Goal: Task Accomplishment & Management: Use online tool/utility

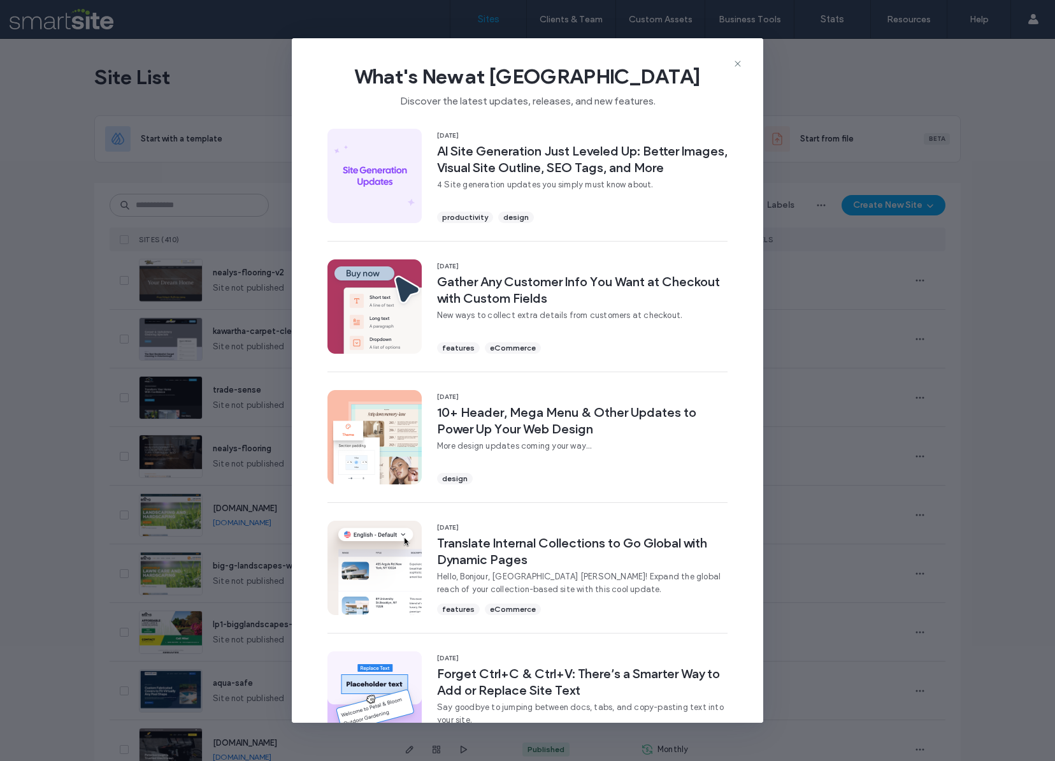
drag, startPoint x: 735, startPoint y: 59, endPoint x: 512, endPoint y: 92, distance: 226.0
click at [735, 59] on icon at bounding box center [738, 64] width 10 height 10
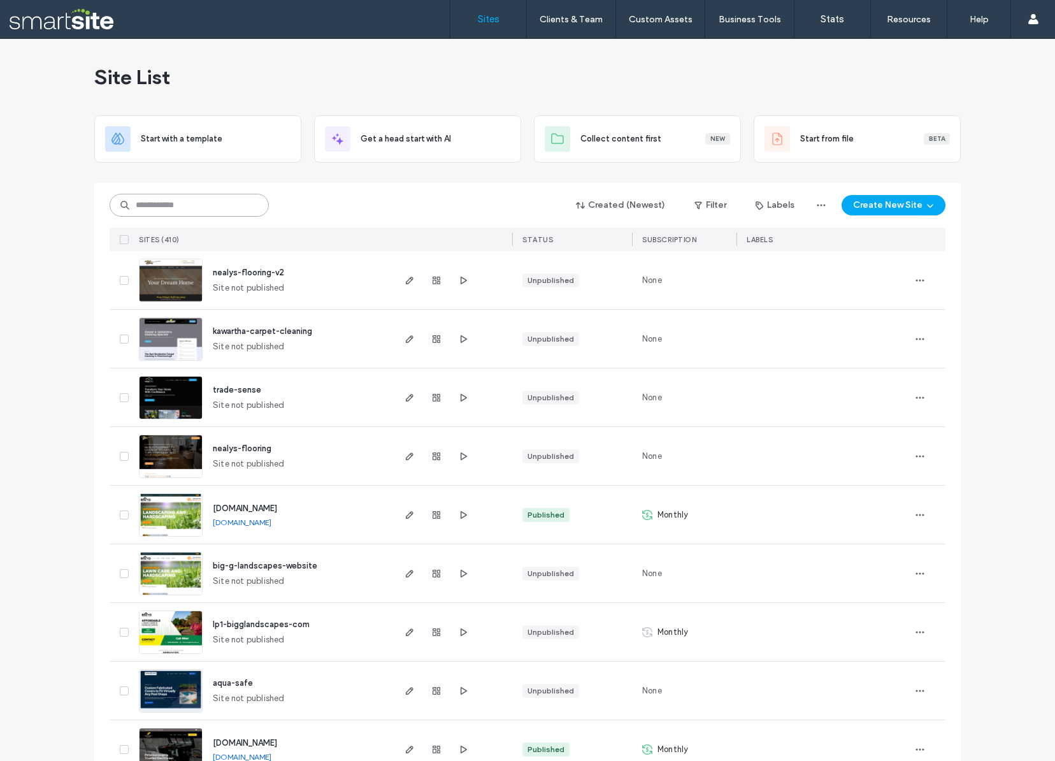
click at [228, 206] on input at bounding box center [189, 205] width 159 height 23
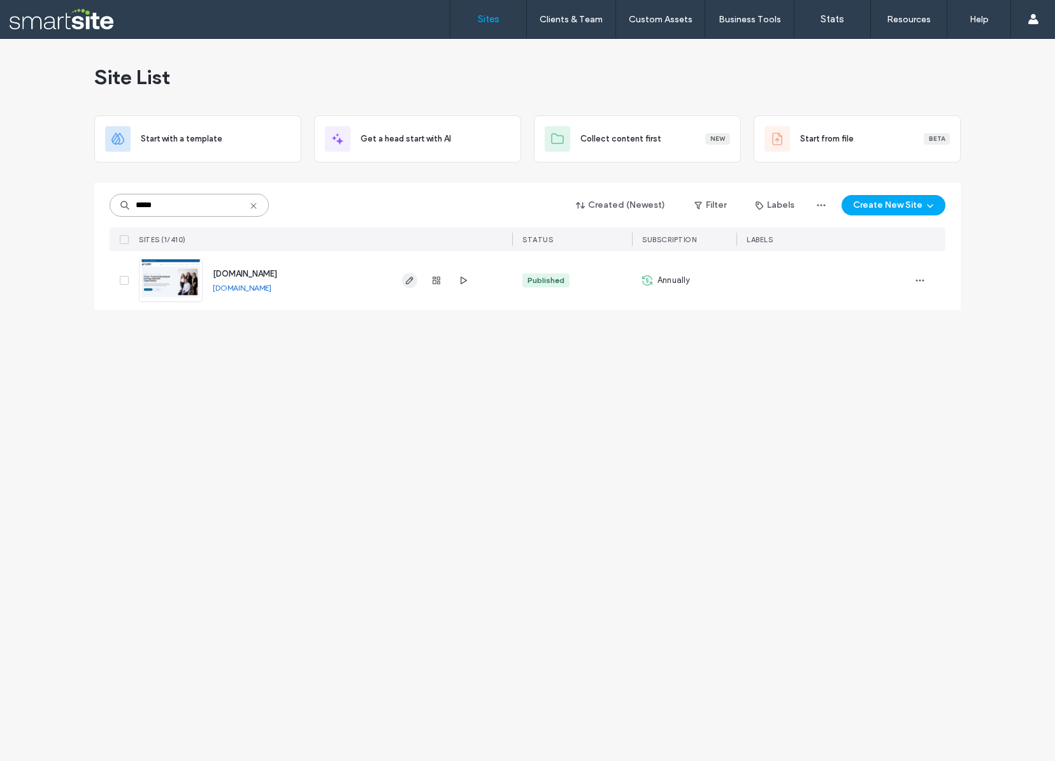
type input "*****"
click at [410, 280] on icon "button" at bounding box center [409, 280] width 10 height 10
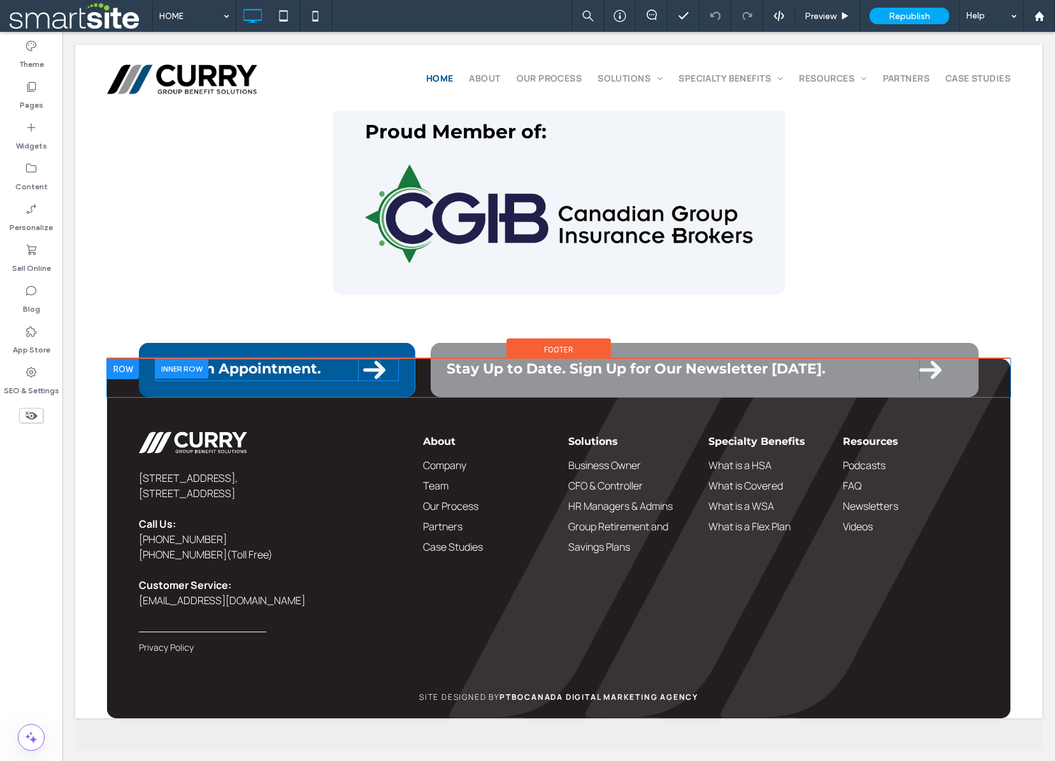
scroll to position [1335, 0]
click at [375, 369] on icon at bounding box center [374, 370] width 22 height 18
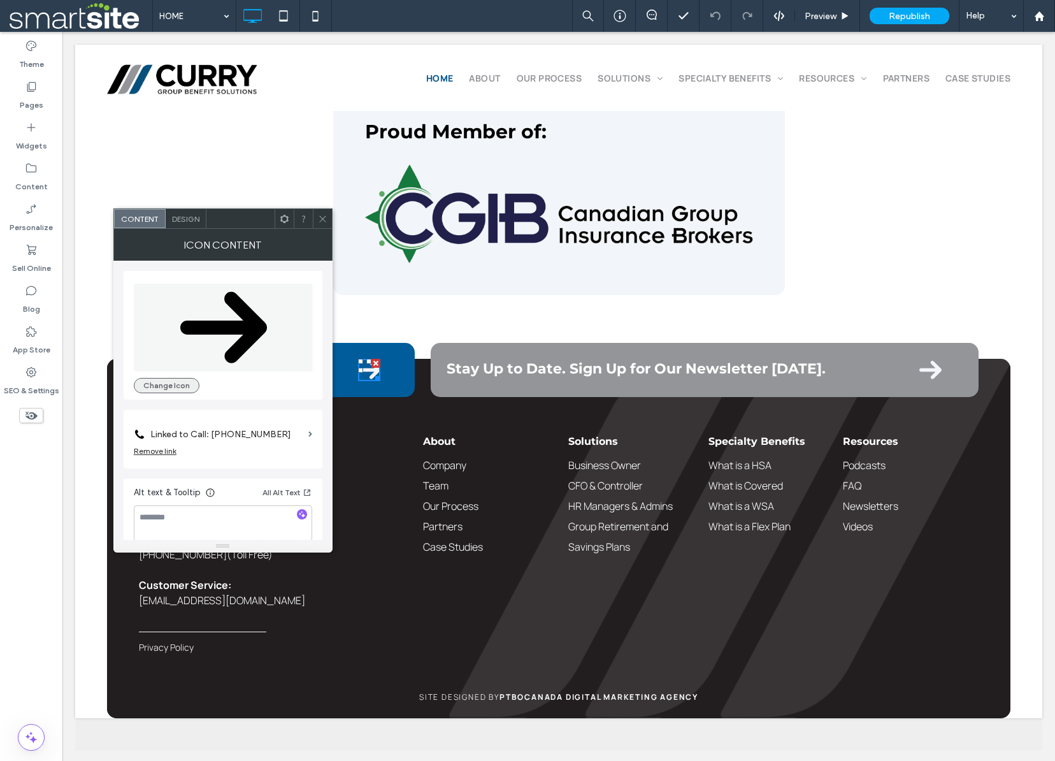
scroll to position [12, 0]
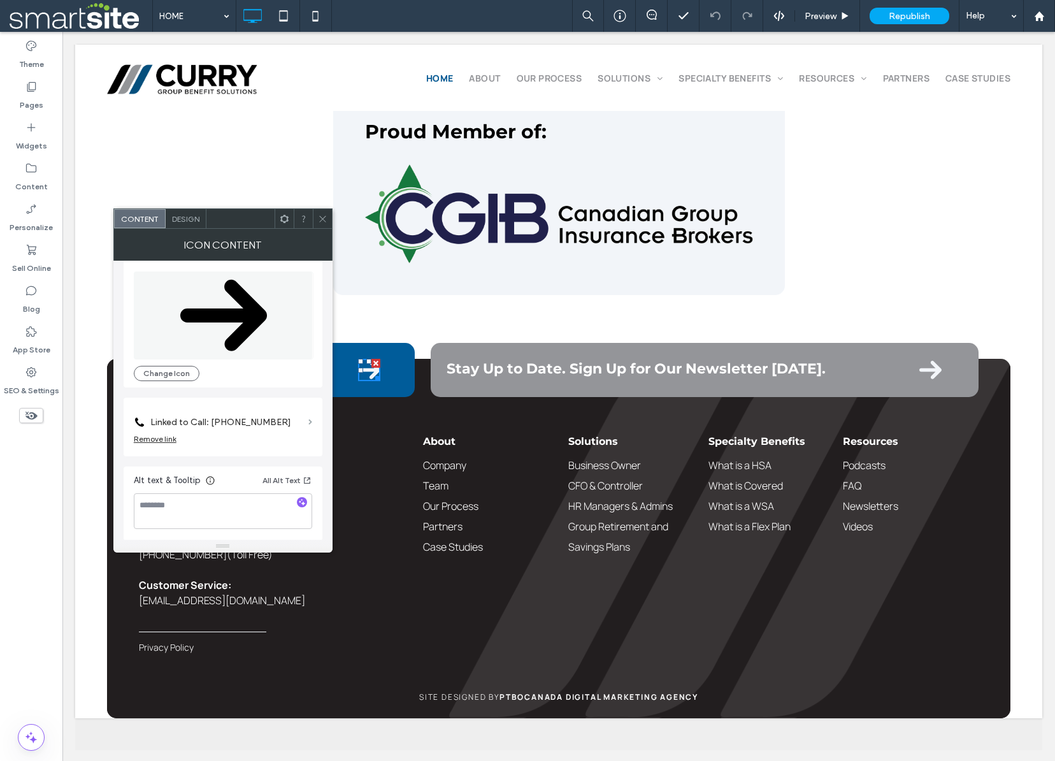
click at [310, 420] on span at bounding box center [310, 422] width 4 height 6
click at [249, 420] on label "Linked to Call: [PHONE_NUMBER]" at bounding box center [226, 422] width 153 height 24
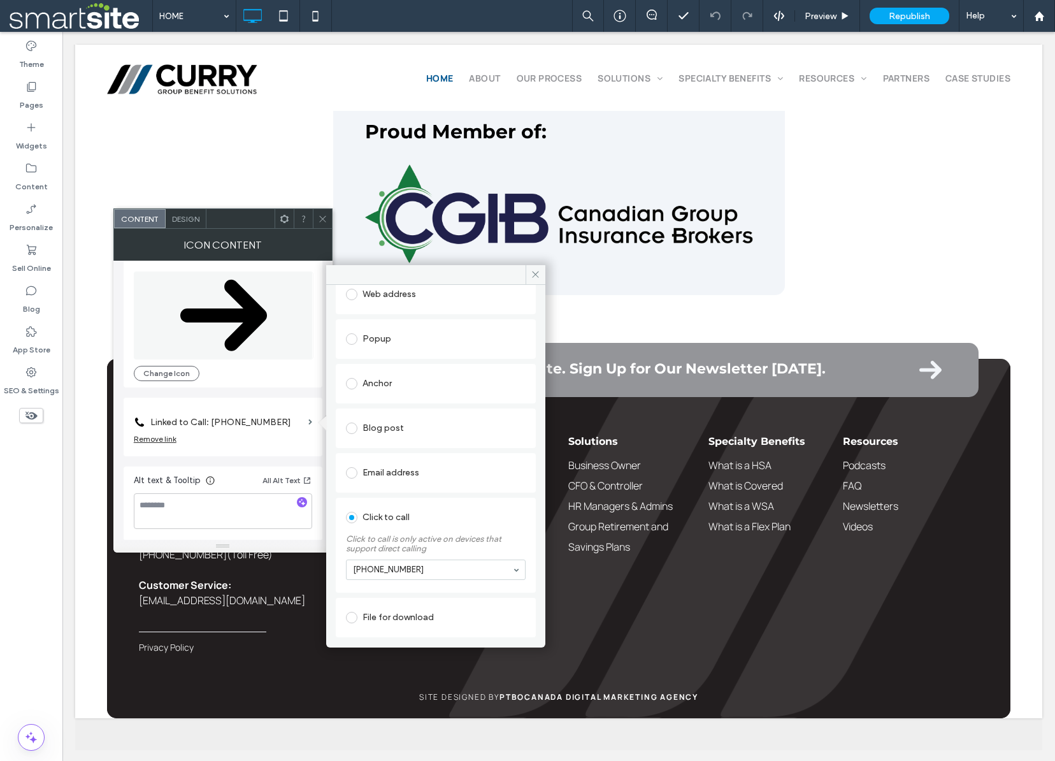
scroll to position [145, 0]
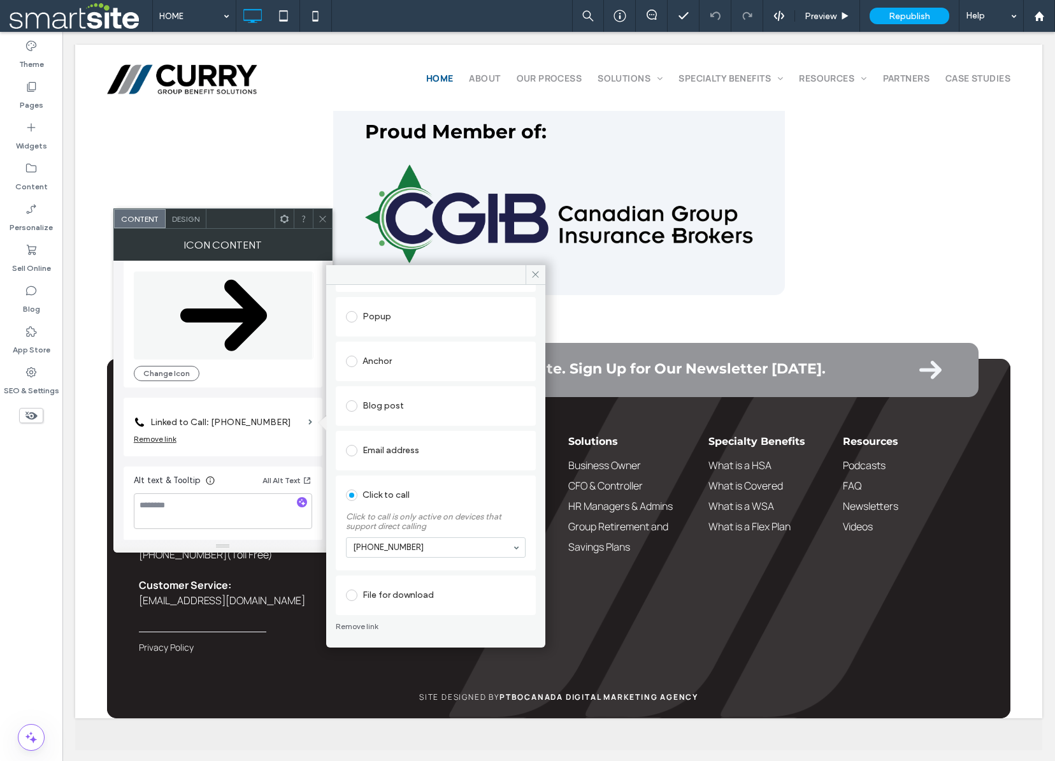
click at [350, 447] on span at bounding box center [351, 450] width 11 height 11
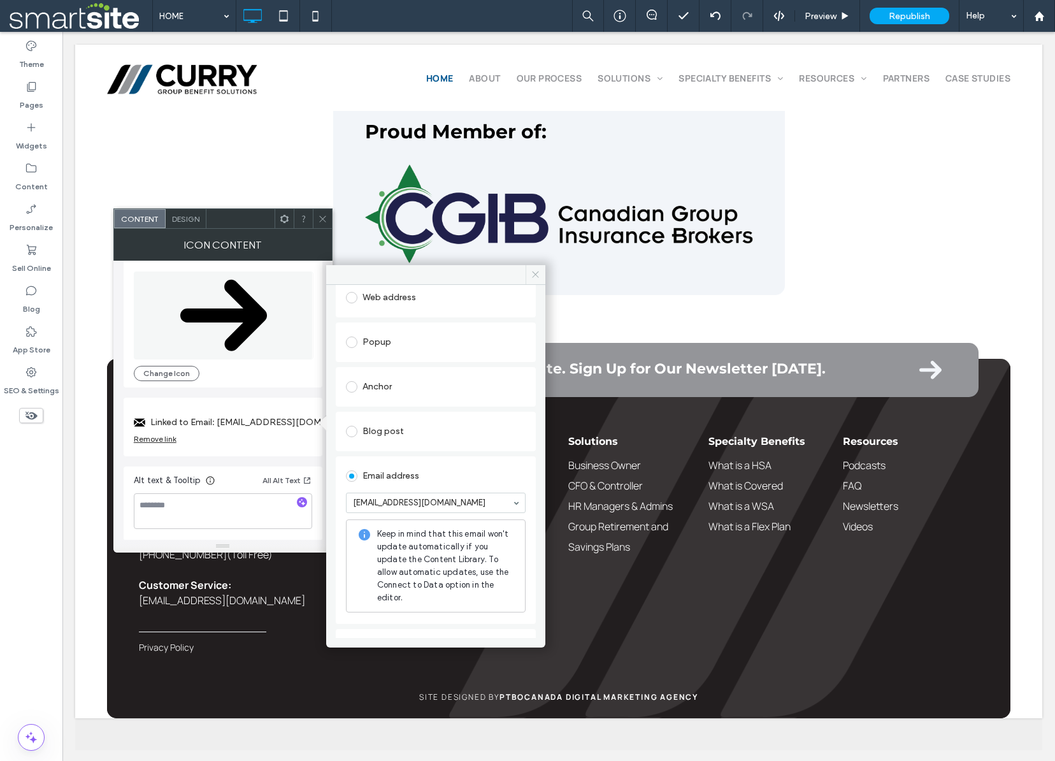
click at [535, 274] on use at bounding box center [536, 274] width 6 height 6
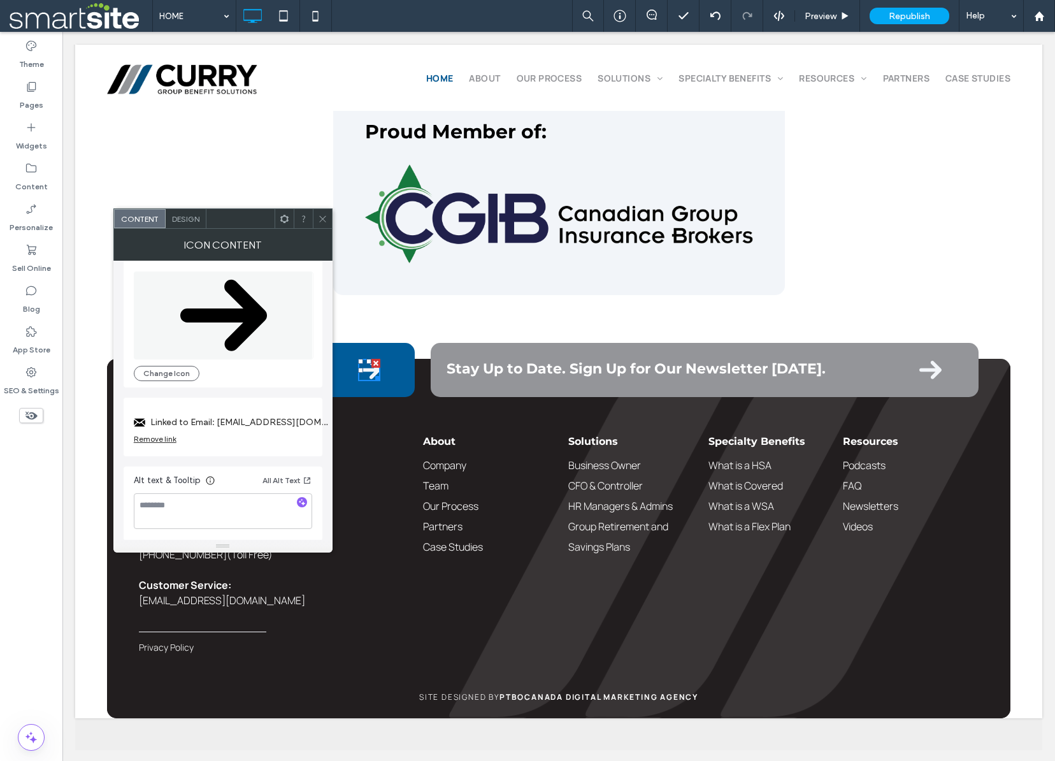
click at [320, 217] on icon at bounding box center [323, 219] width 10 height 10
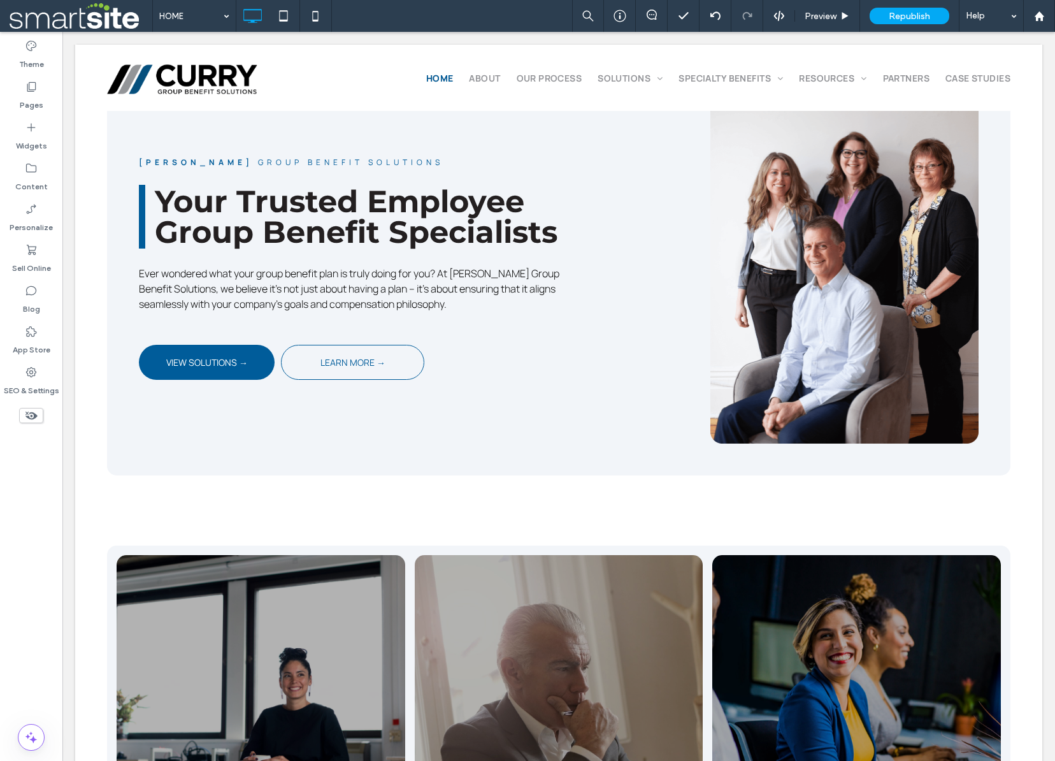
scroll to position [0, 0]
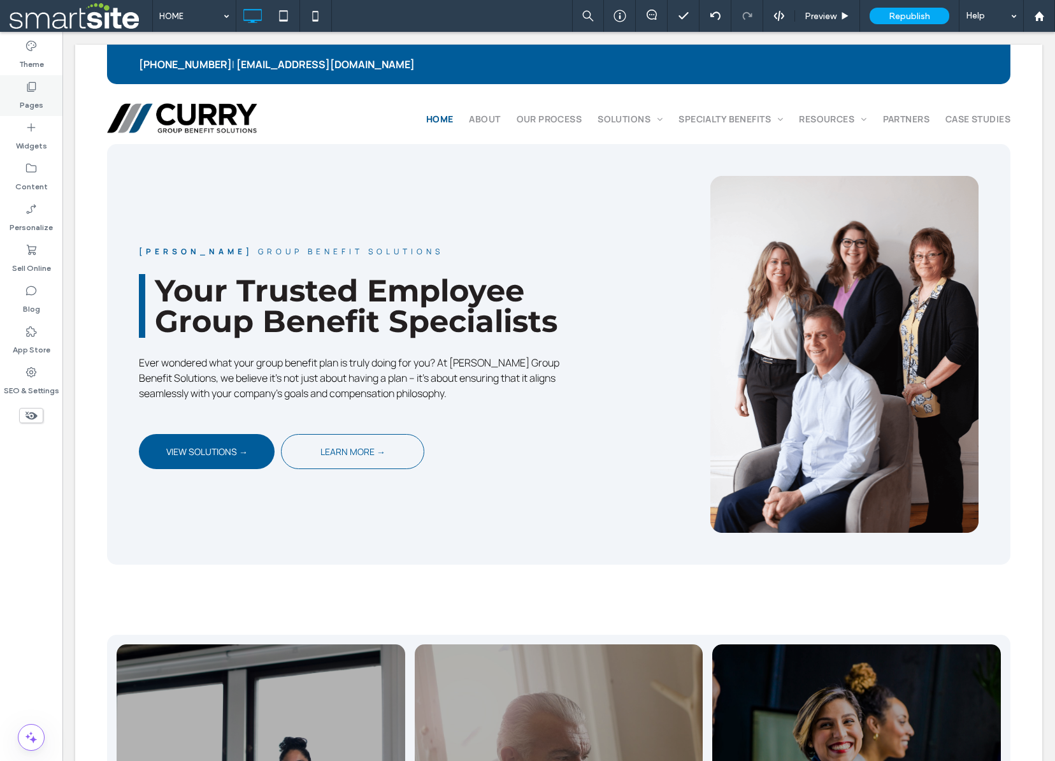
click at [30, 89] on icon at bounding box center [31, 86] width 13 height 13
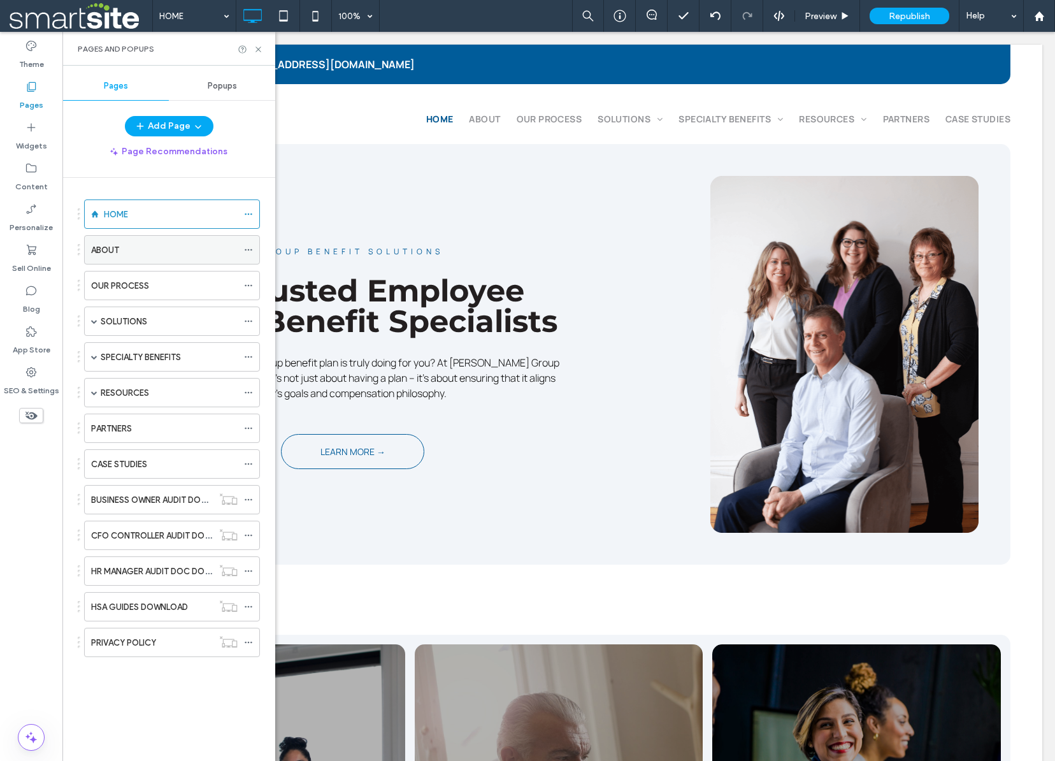
click at [119, 251] on label "ABOUT" at bounding box center [105, 250] width 28 height 22
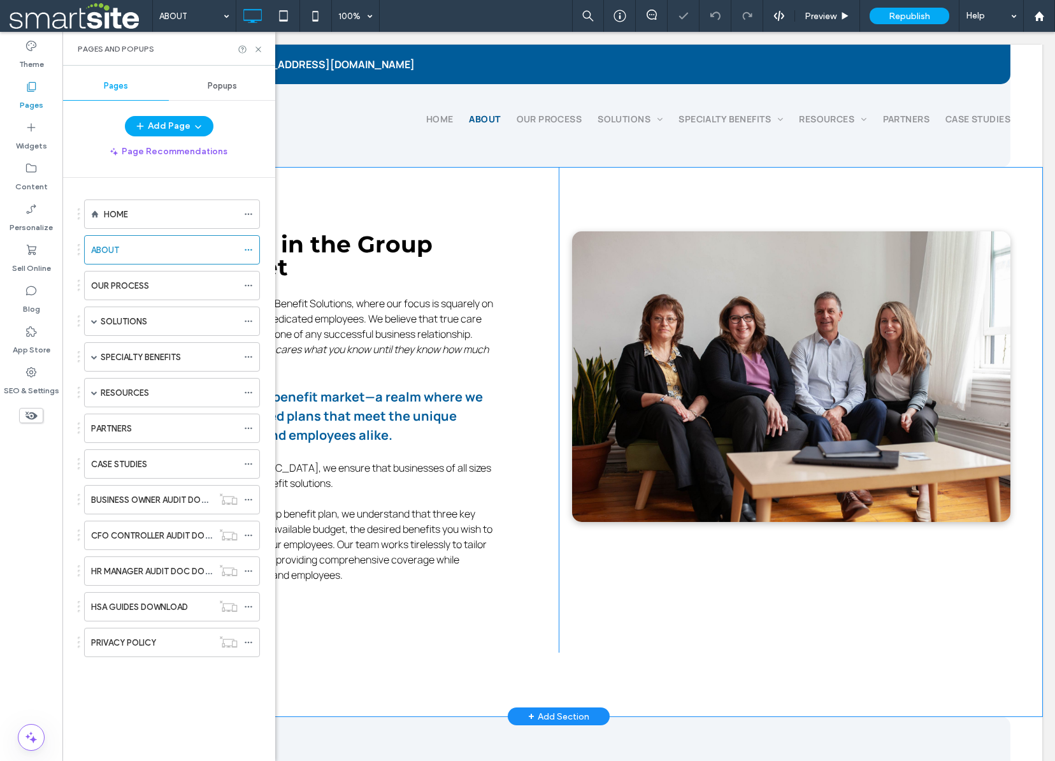
scroll to position [92, 0]
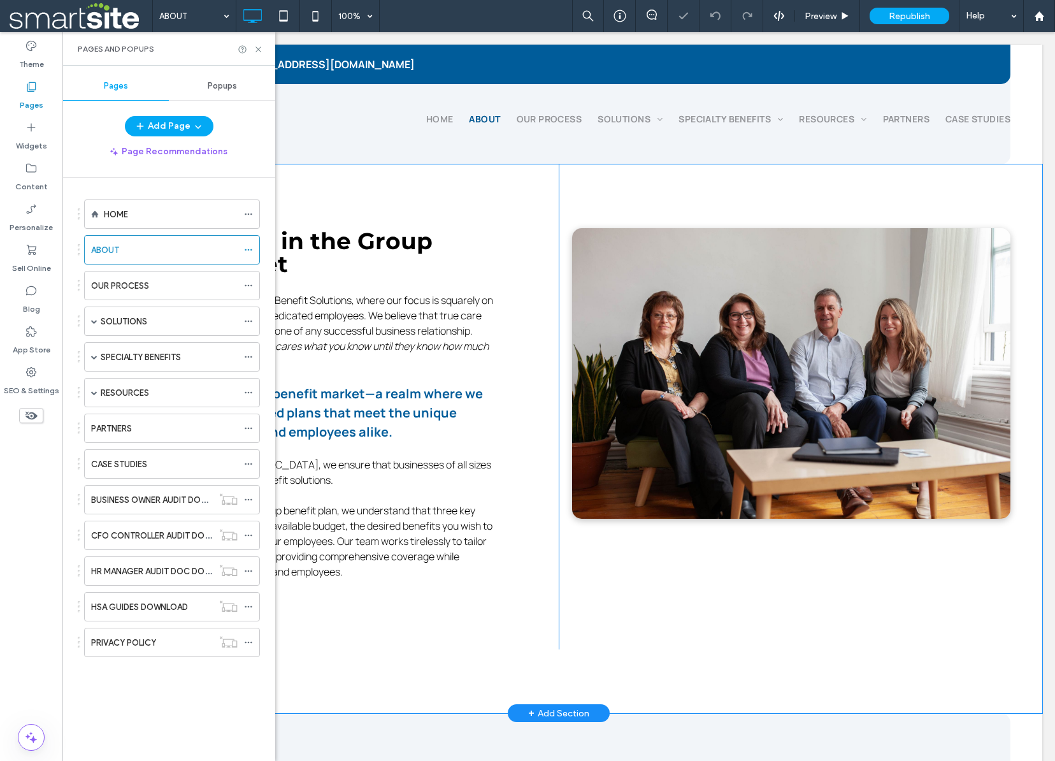
click at [502, 380] on div "We Specialize in the Group Benefit Market Welcome to [PERSON_NAME] Group Benefi…" at bounding box center [333, 406] width 452 height 485
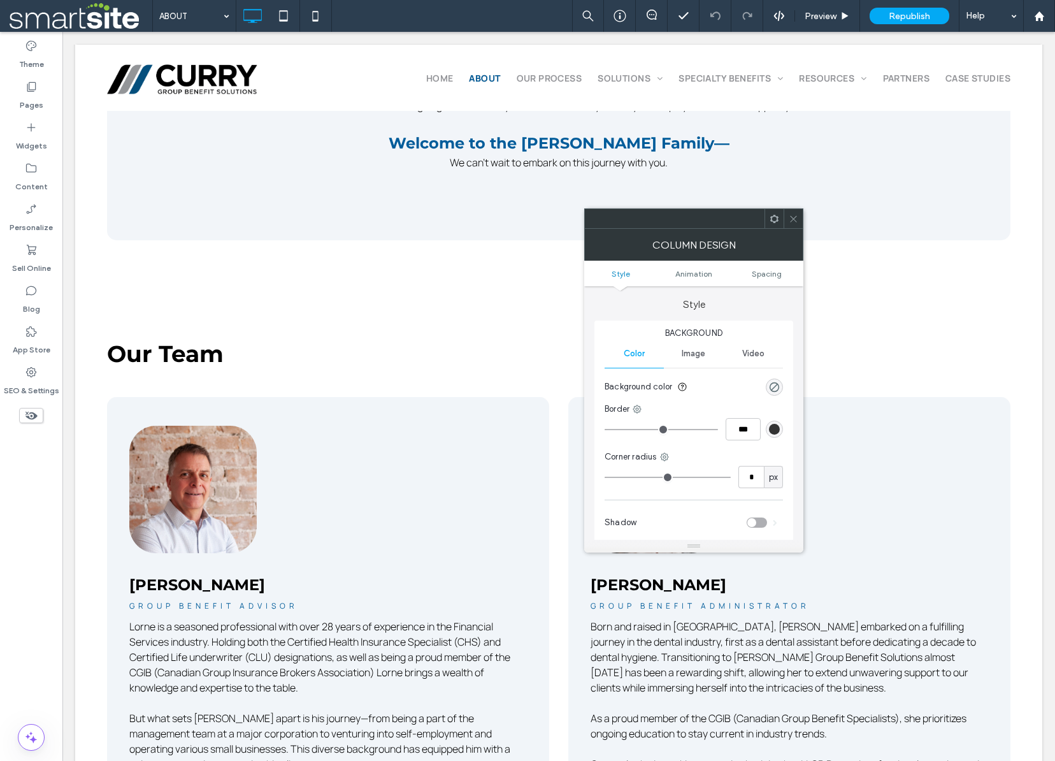
scroll to position [1205, 0]
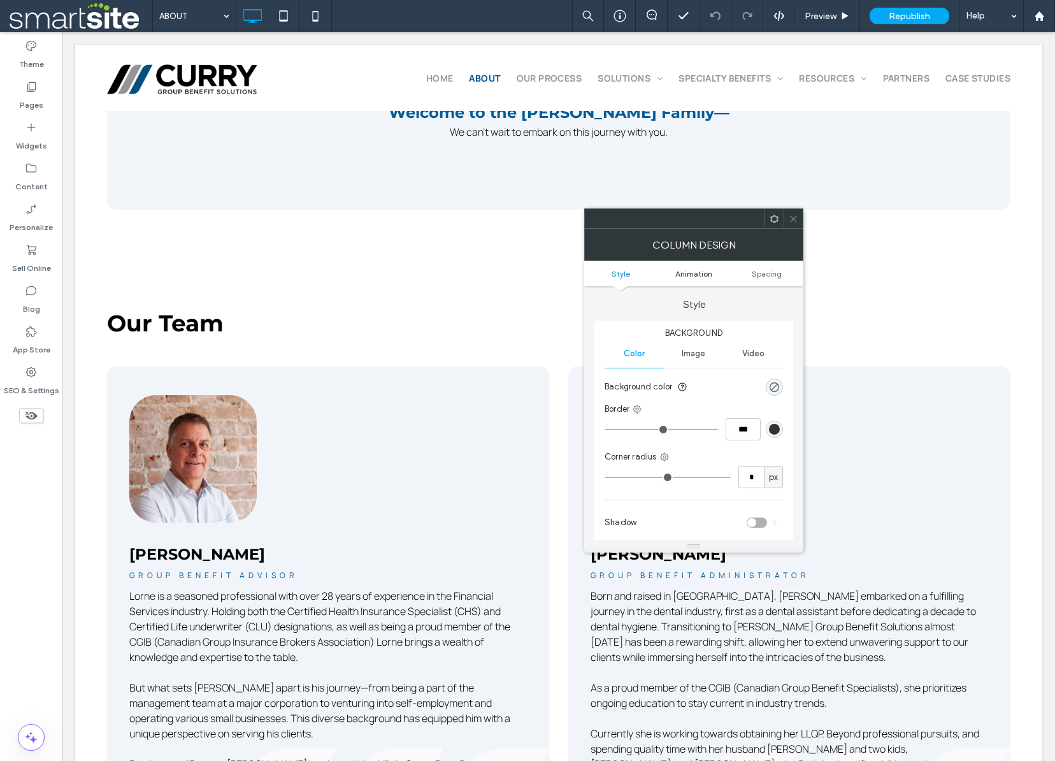
drag, startPoint x: 793, startPoint y: 218, endPoint x: 657, endPoint y: 275, distance: 147.0
click at [792, 218] on icon at bounding box center [794, 219] width 10 height 10
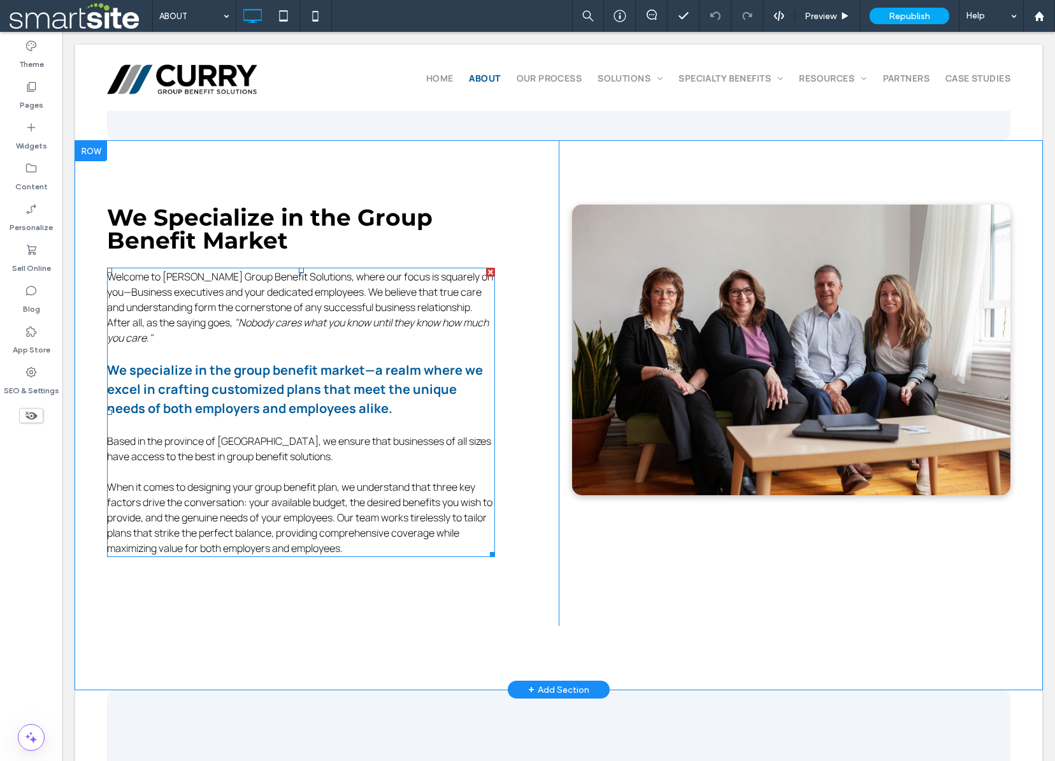
scroll to position [0, 0]
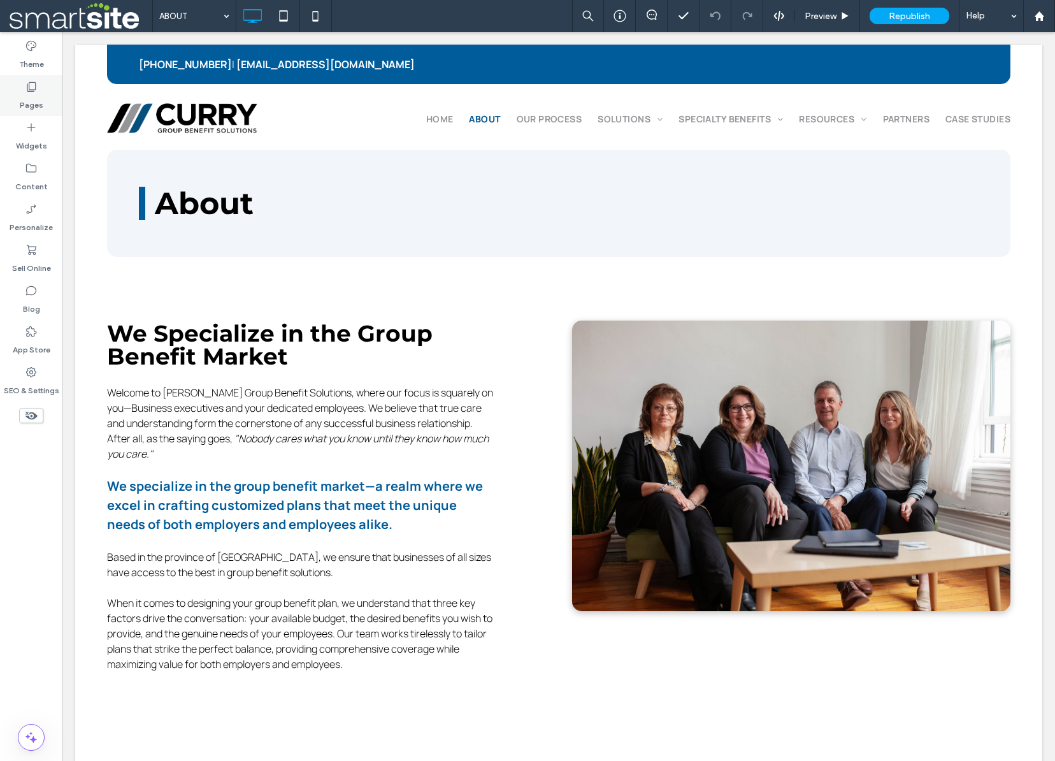
click at [43, 97] on div "Pages" at bounding box center [31, 95] width 62 height 41
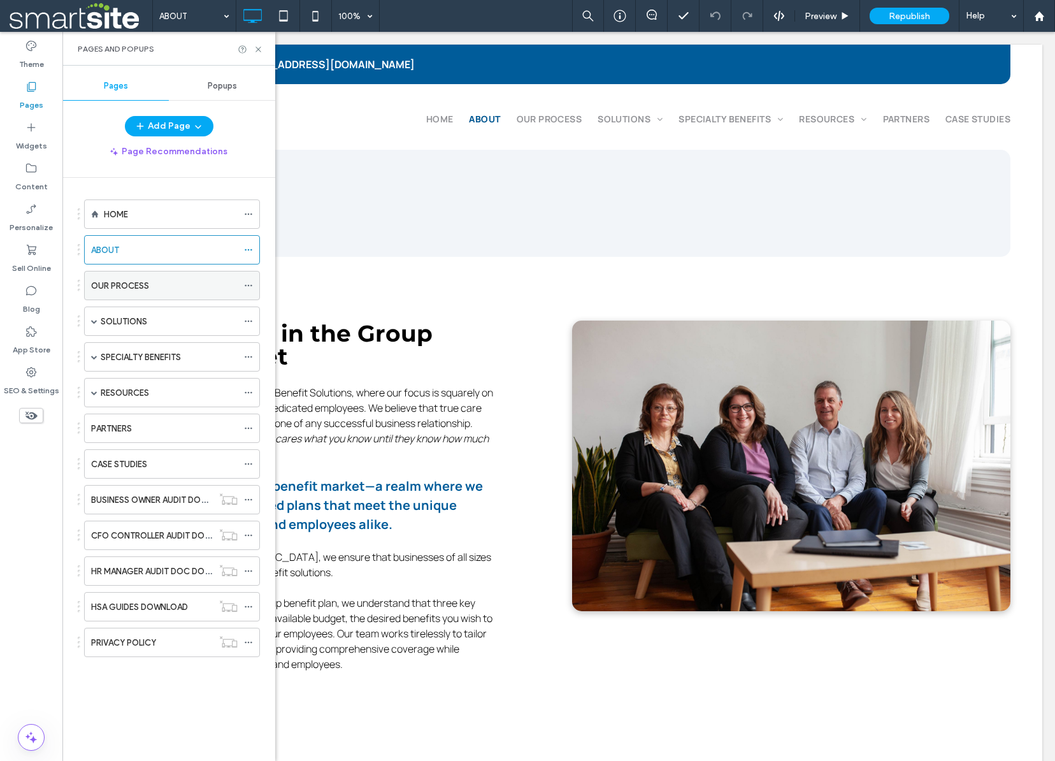
click at [143, 282] on label "OUR PROCESS" at bounding box center [120, 286] width 58 height 22
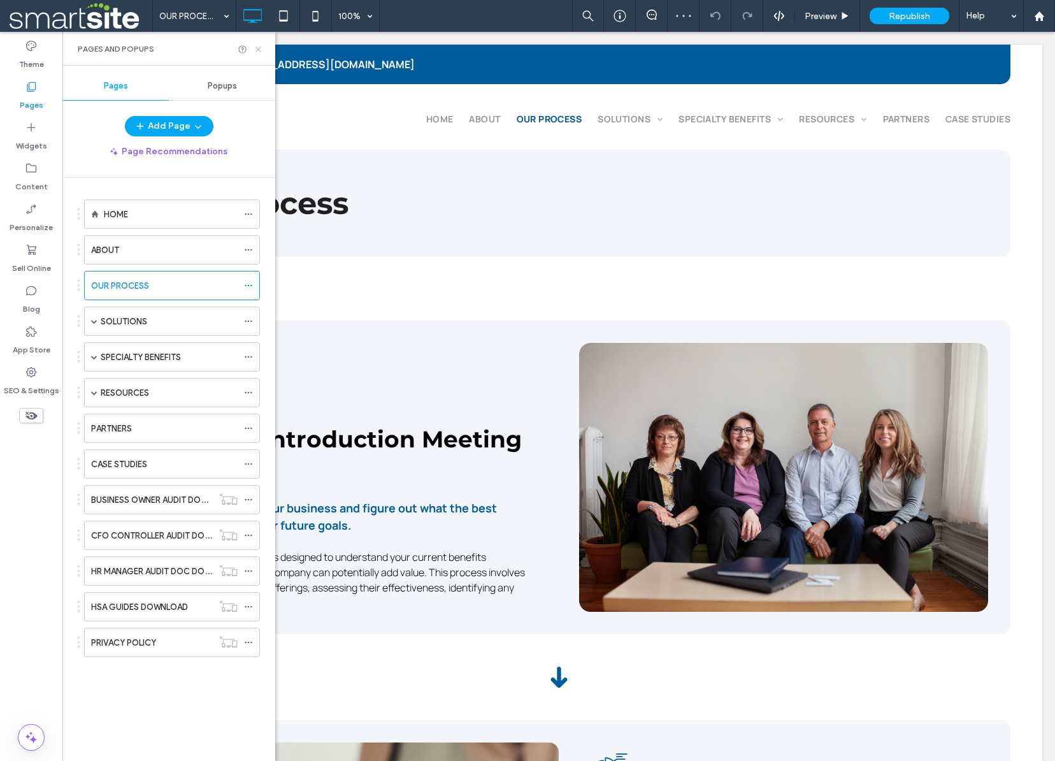
click at [258, 50] on icon at bounding box center [259, 50] width 10 height 10
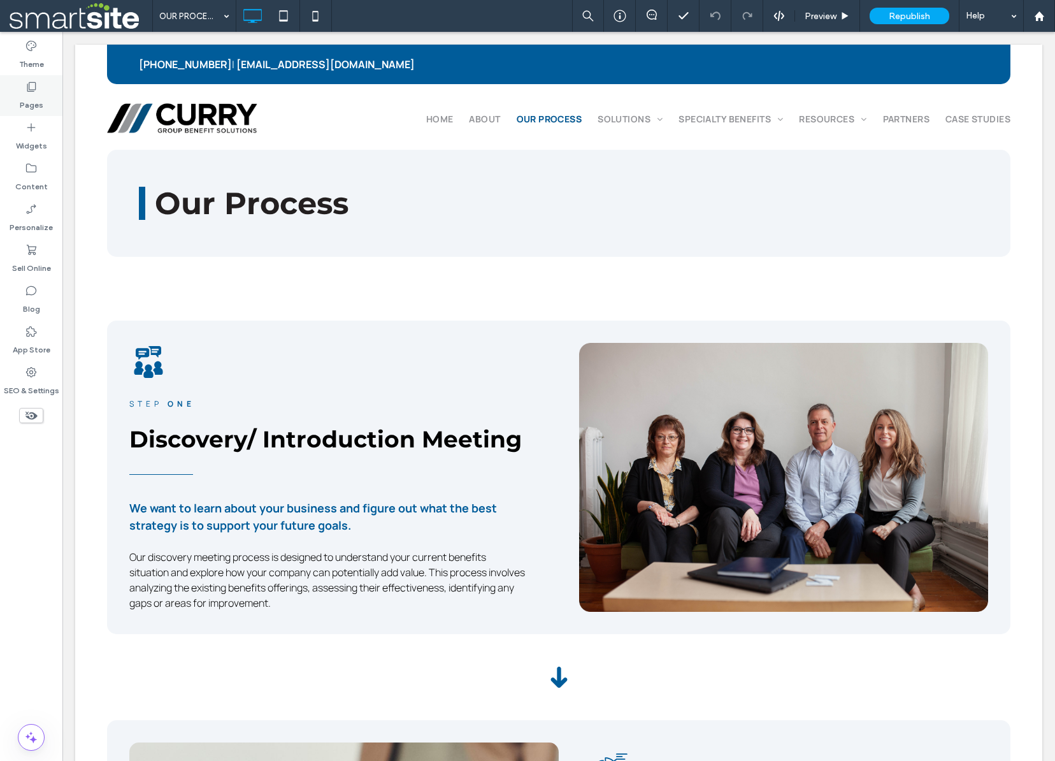
click at [26, 94] on label "Pages" at bounding box center [32, 102] width 24 height 18
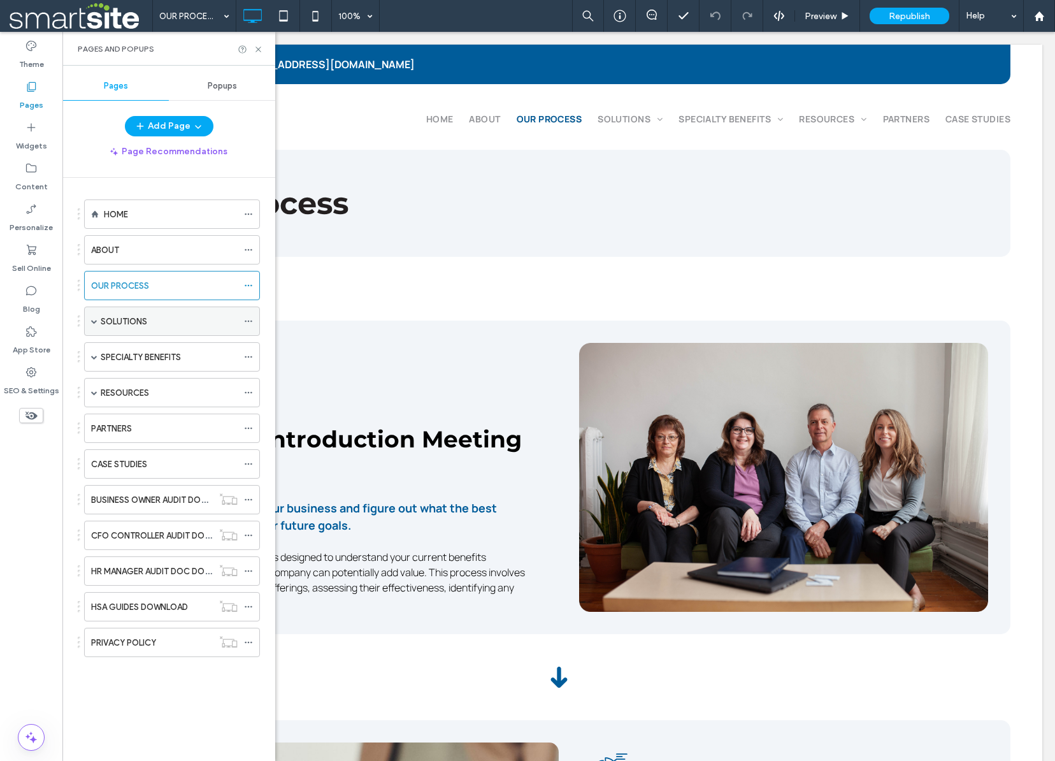
click at [108, 319] on label "SOLUTIONS" at bounding box center [124, 321] width 47 height 22
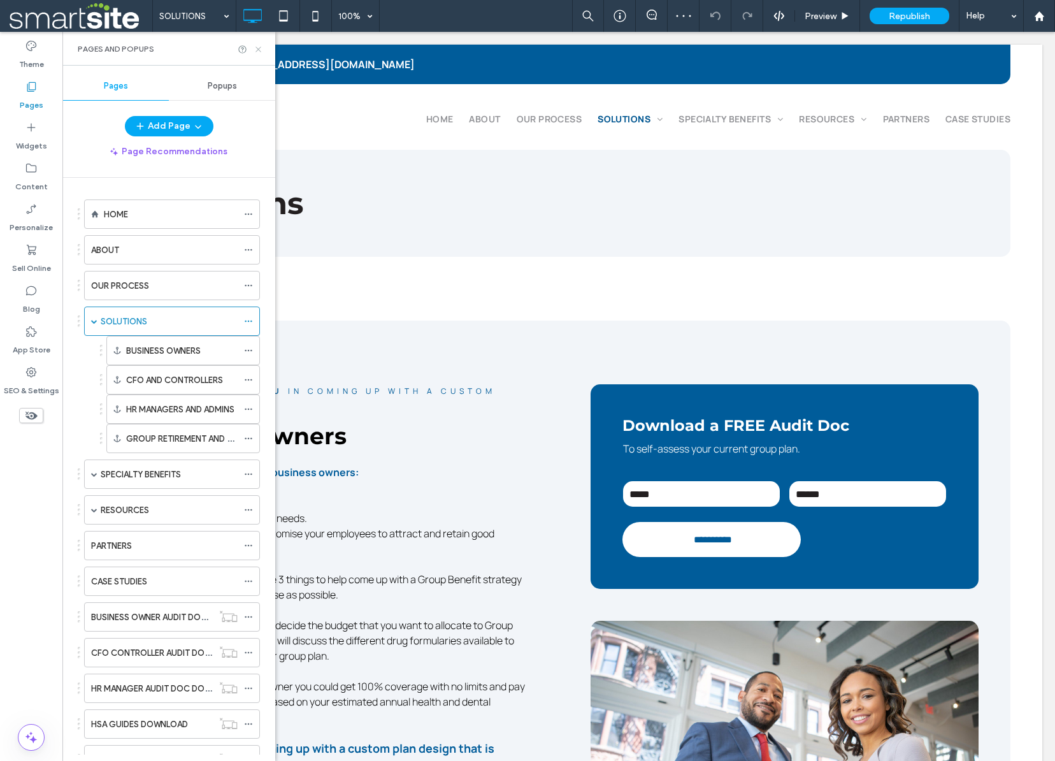
click at [258, 48] on use at bounding box center [257, 49] width 5 height 5
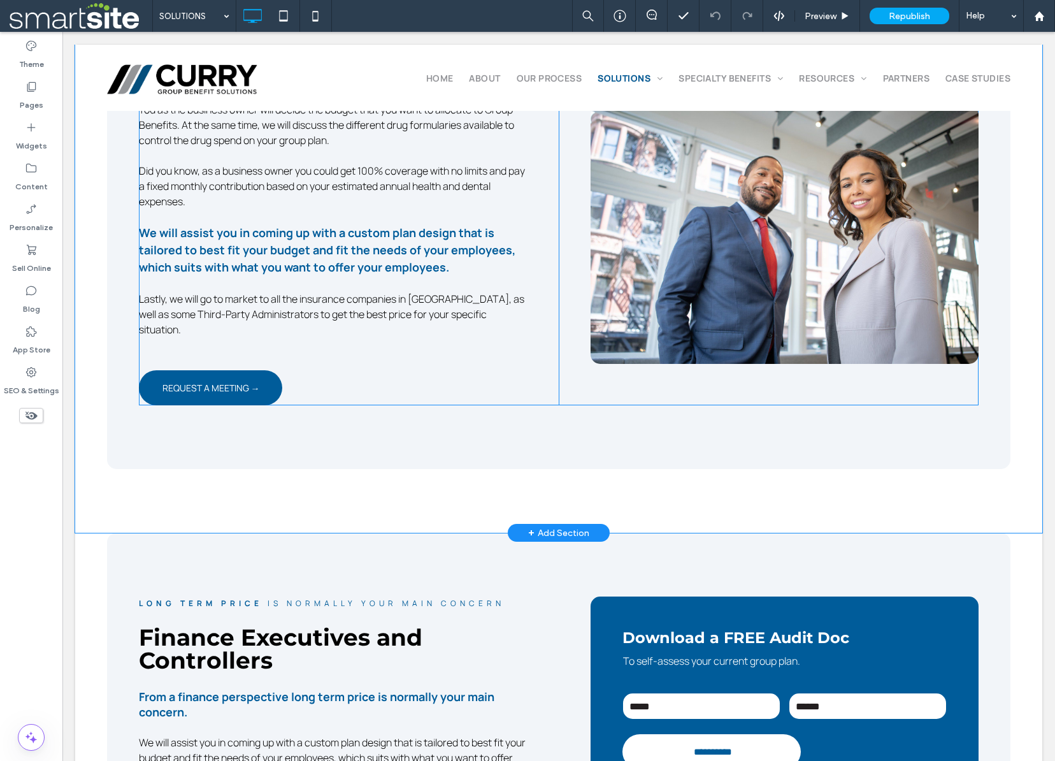
scroll to position [541, 0]
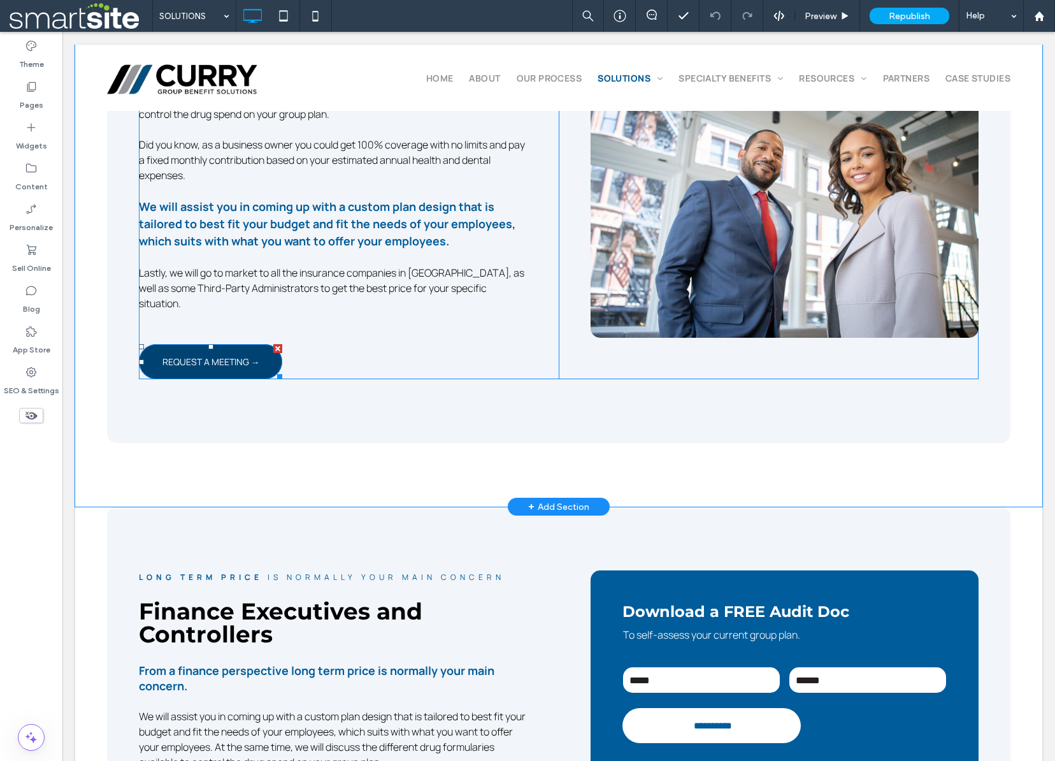
click at [230, 349] on span "REQUEST A MEETING →" at bounding box center [210, 361] width 97 height 25
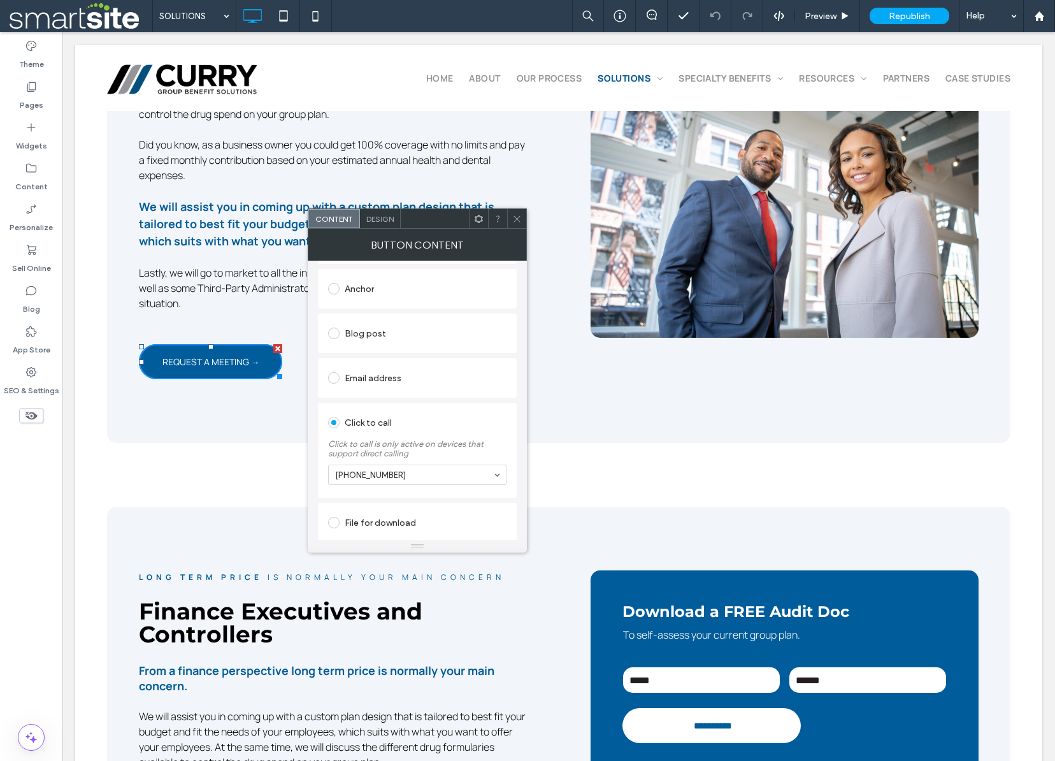
scroll to position [261, 0]
click at [333, 378] on span at bounding box center [333, 376] width 11 height 11
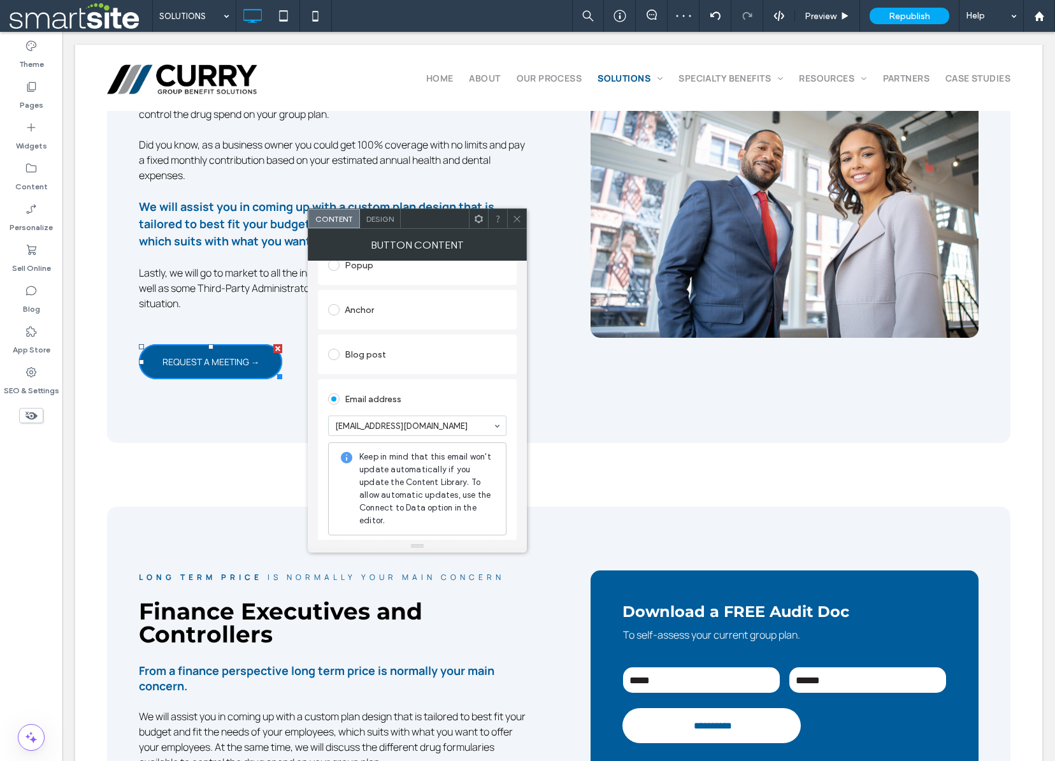
click at [417, 398] on div "Email address" at bounding box center [417, 399] width 178 height 20
click at [520, 218] on icon at bounding box center [517, 219] width 10 height 10
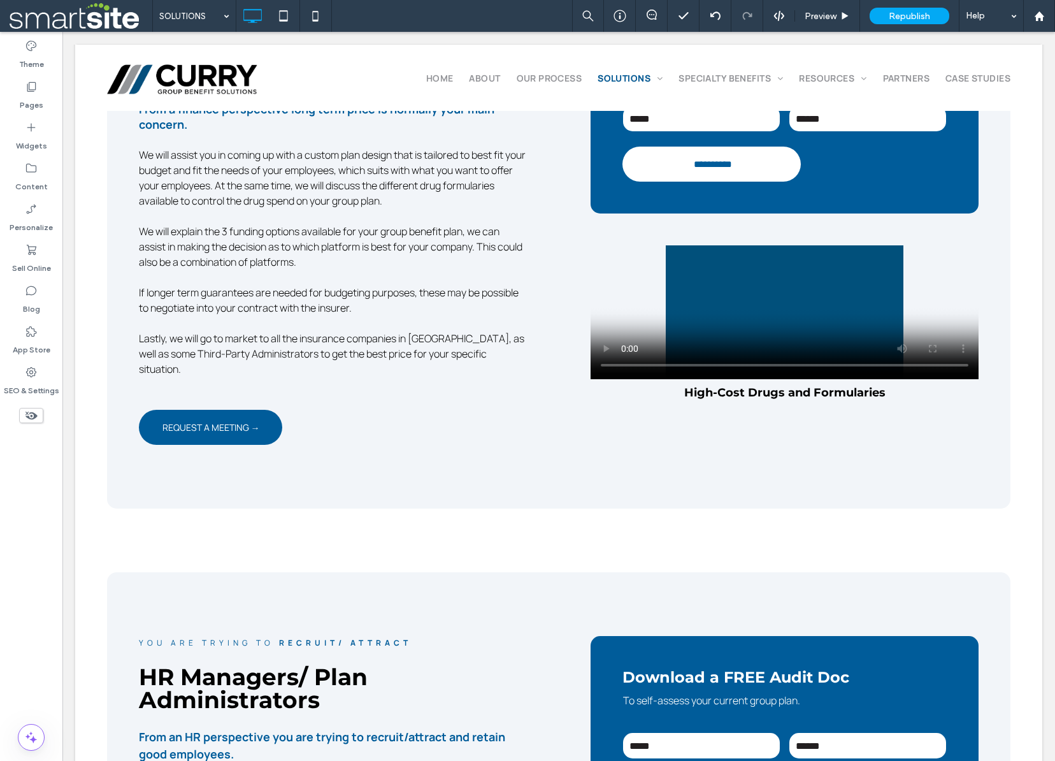
scroll to position [1150, 0]
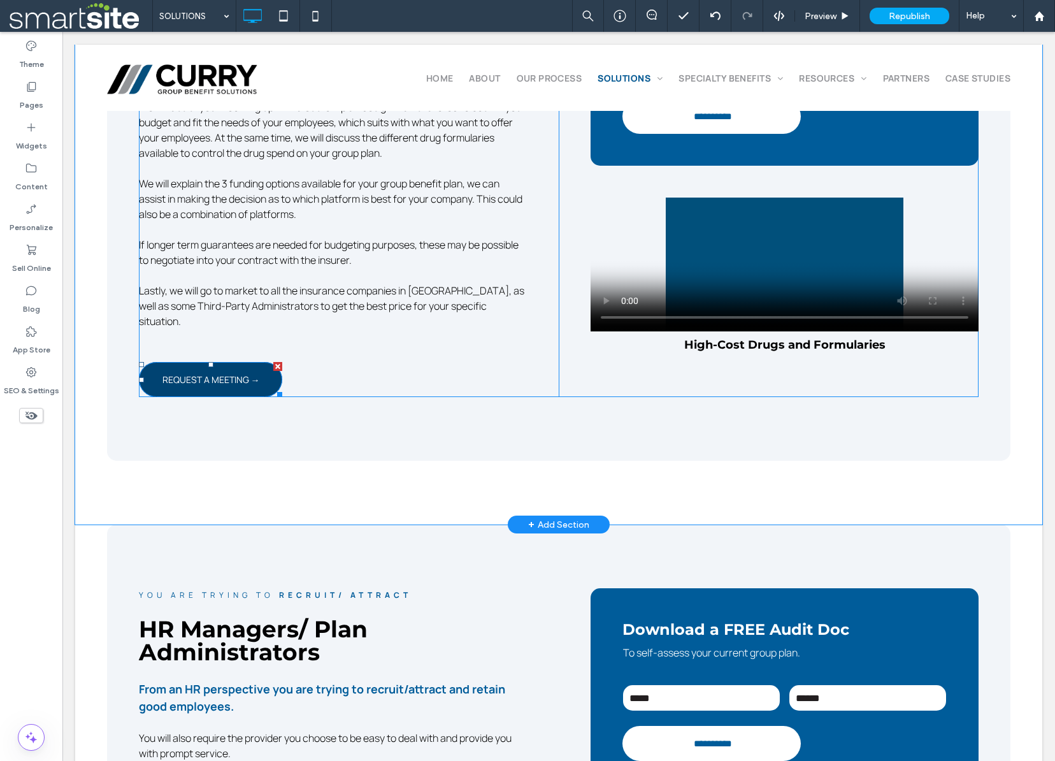
click at [231, 367] on span "REQUEST A MEETING →" at bounding box center [210, 379] width 97 height 25
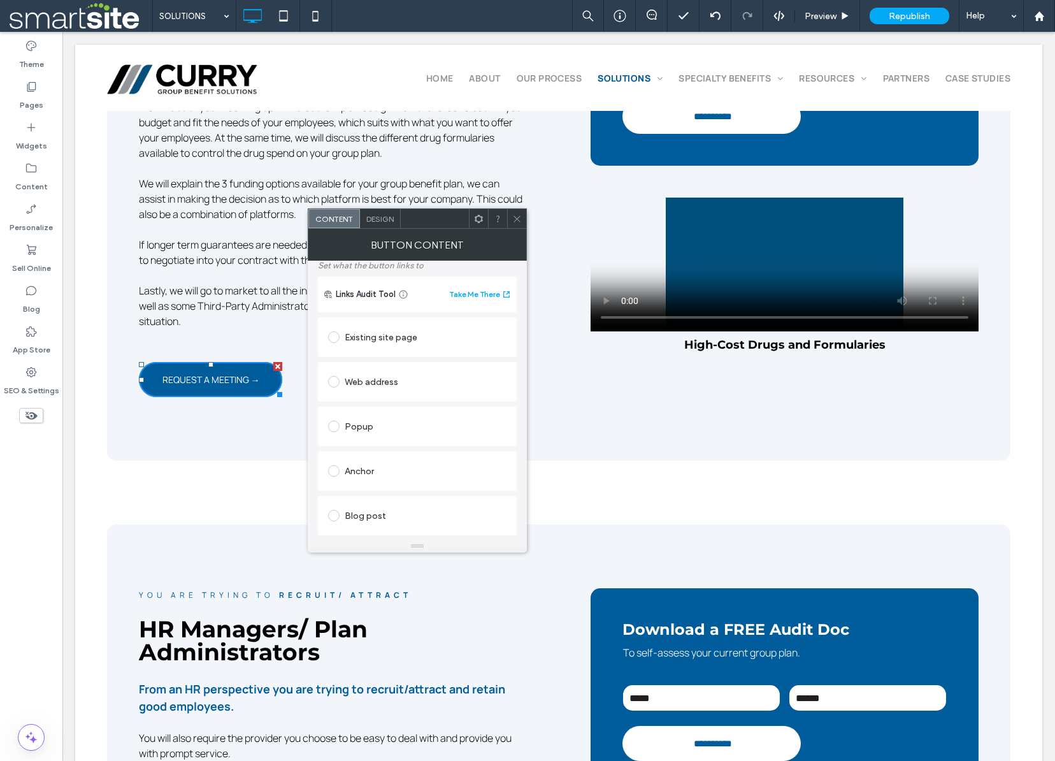
scroll to position [0, 0]
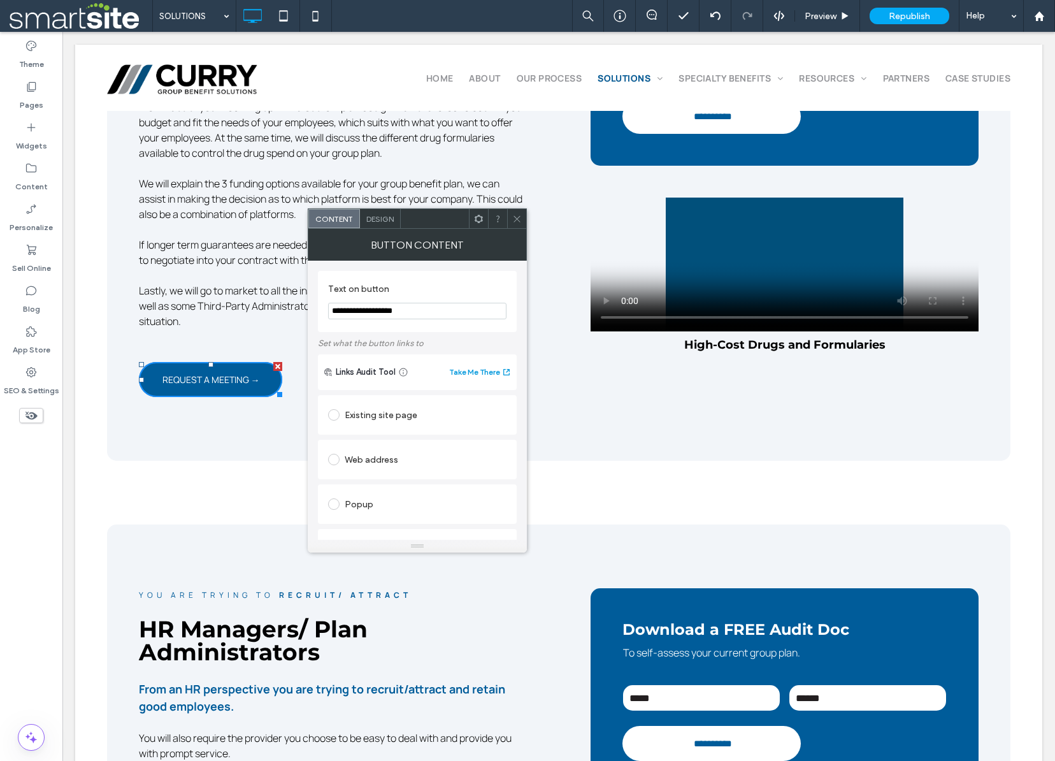
click at [480, 373] on button "Take Me There" at bounding box center [480, 371] width 62 height 15
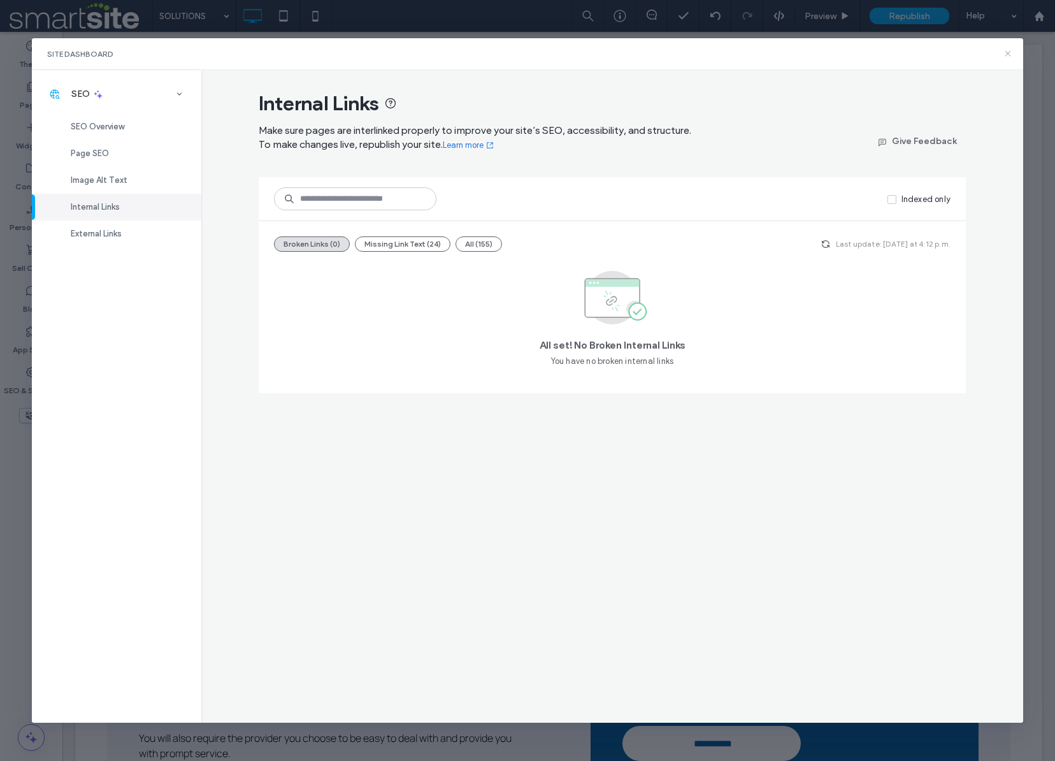
click at [1008, 53] on icon at bounding box center [1008, 53] width 10 height 10
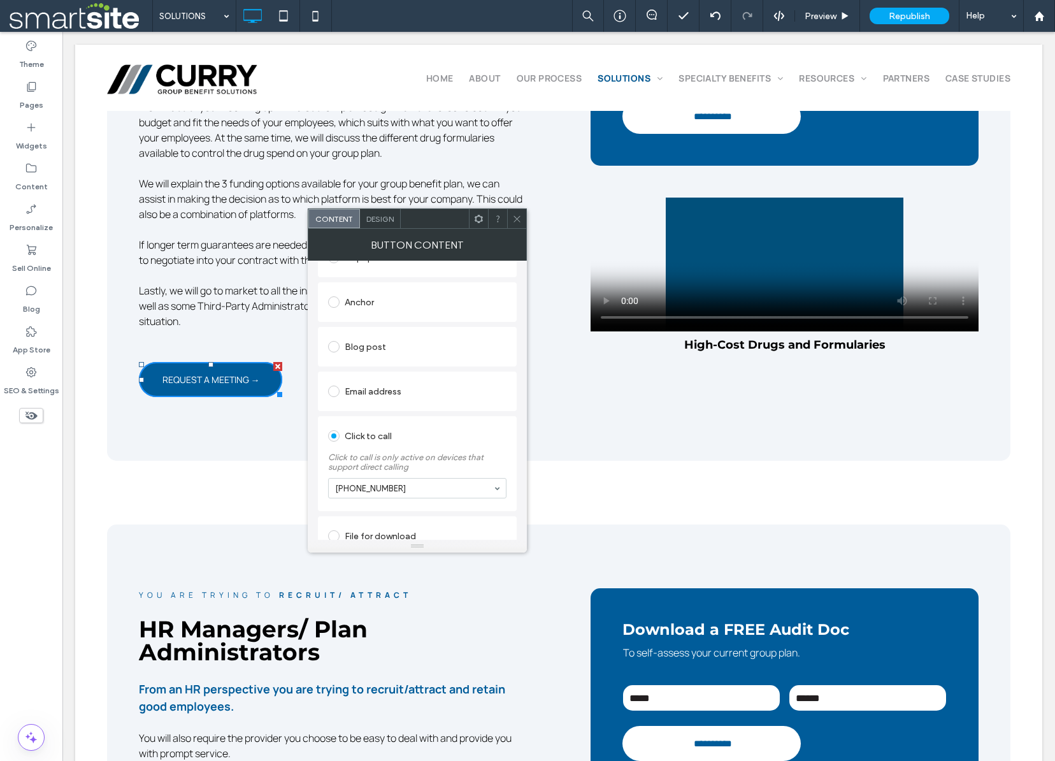
scroll to position [245, 0]
click at [337, 394] on span at bounding box center [333, 392] width 11 height 11
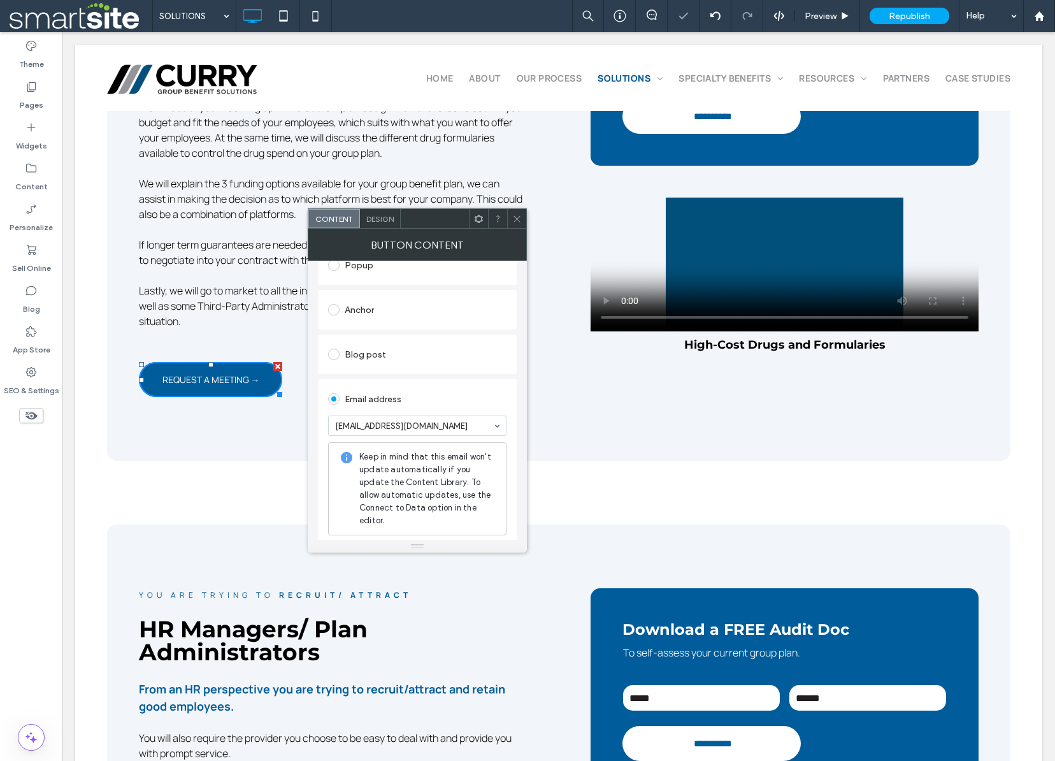
click at [519, 218] on icon at bounding box center [517, 219] width 10 height 10
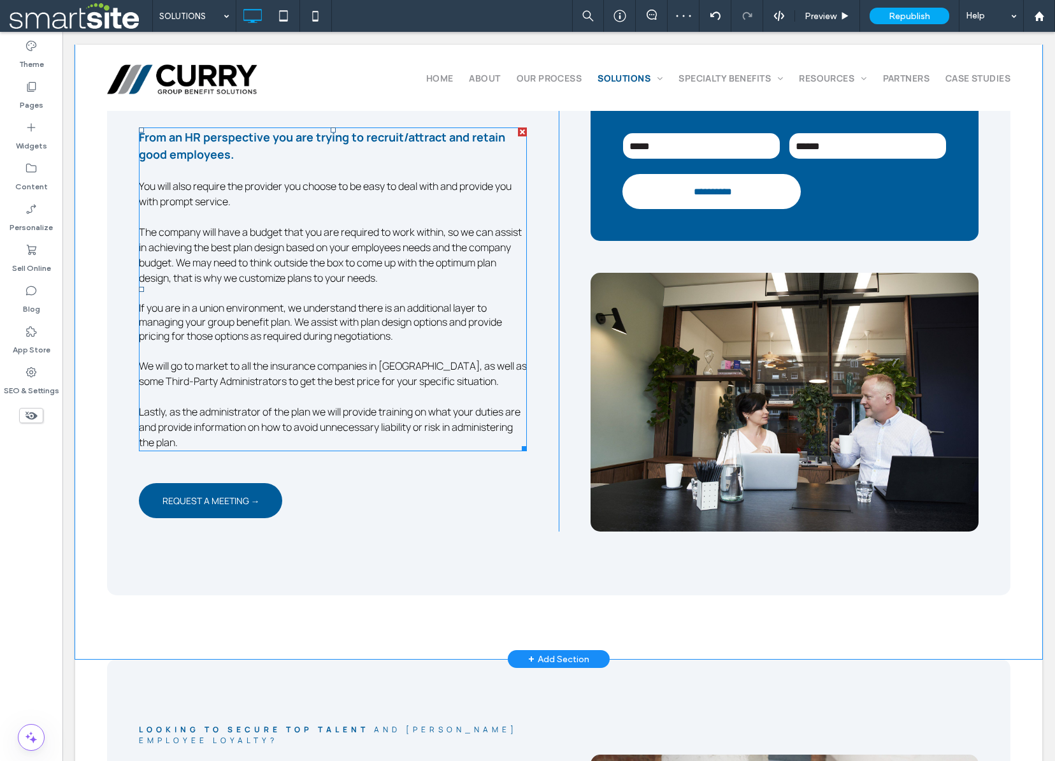
scroll to position [1714, 0]
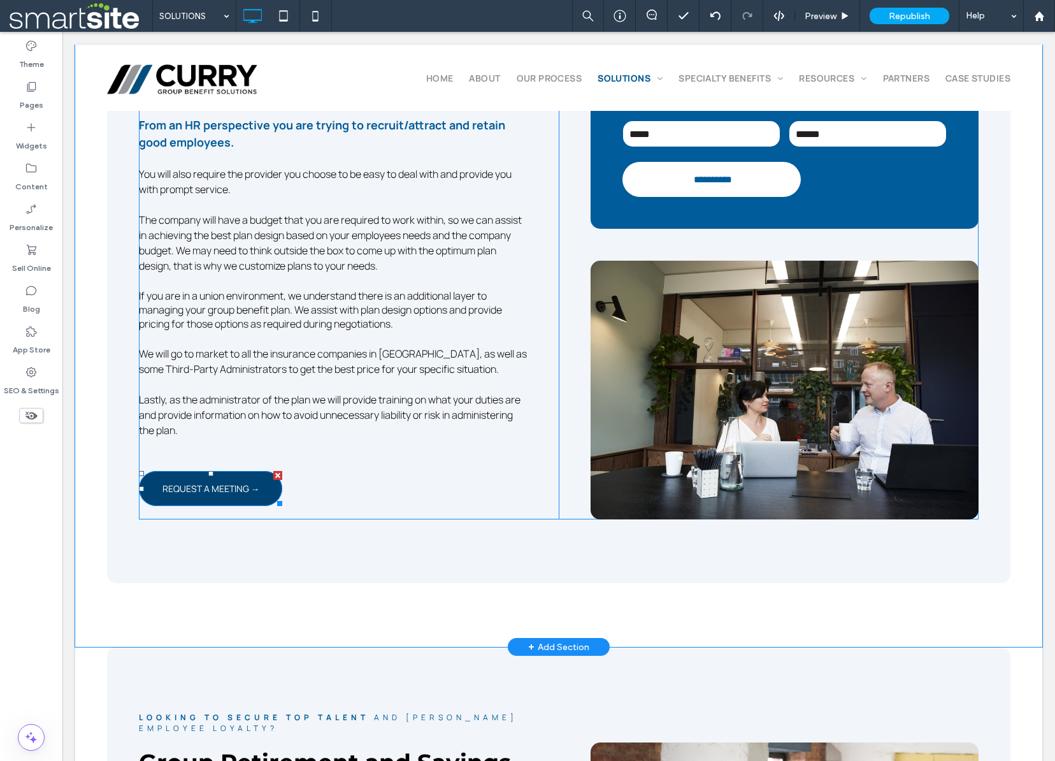
click at [230, 476] on span "REQUEST A MEETING →" at bounding box center [210, 488] width 97 height 25
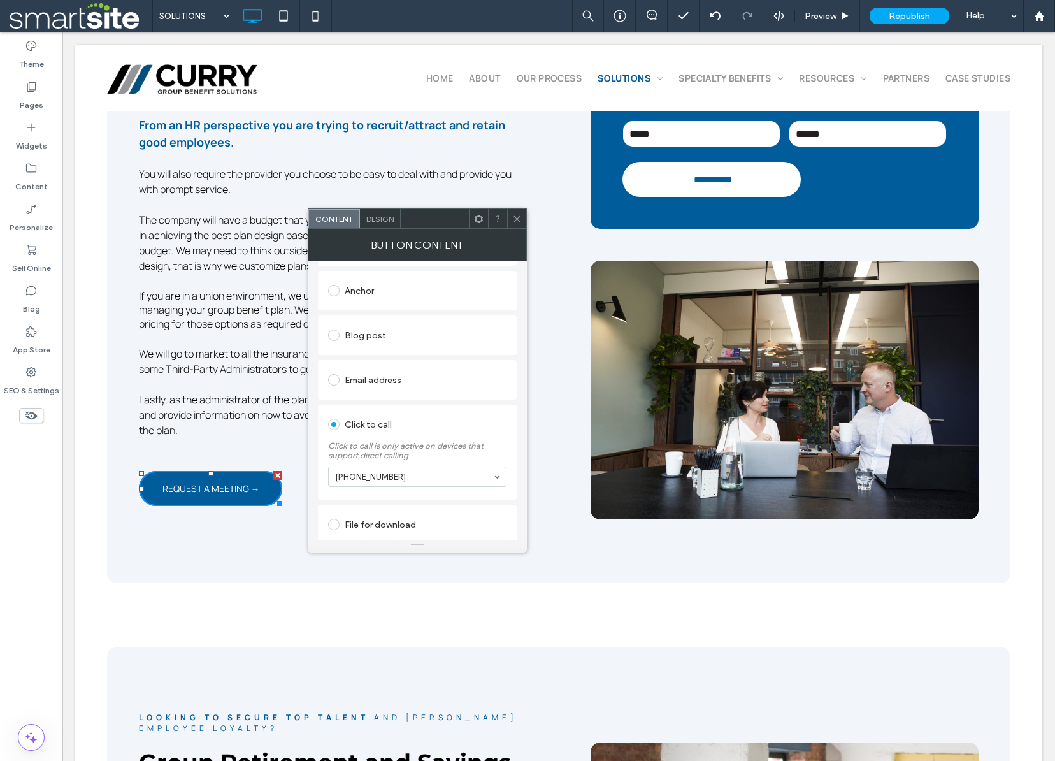
scroll to position [261, 0]
click at [334, 376] on span at bounding box center [333, 376] width 11 height 11
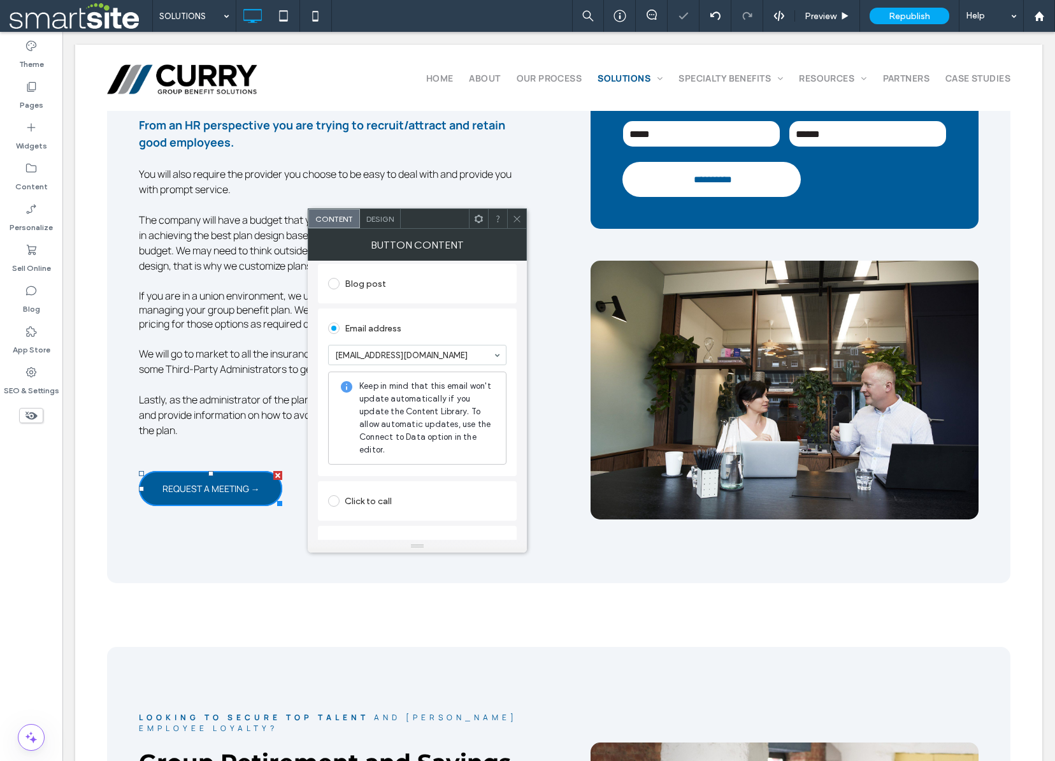
scroll to position [310, 0]
click at [514, 217] on icon at bounding box center [517, 219] width 10 height 10
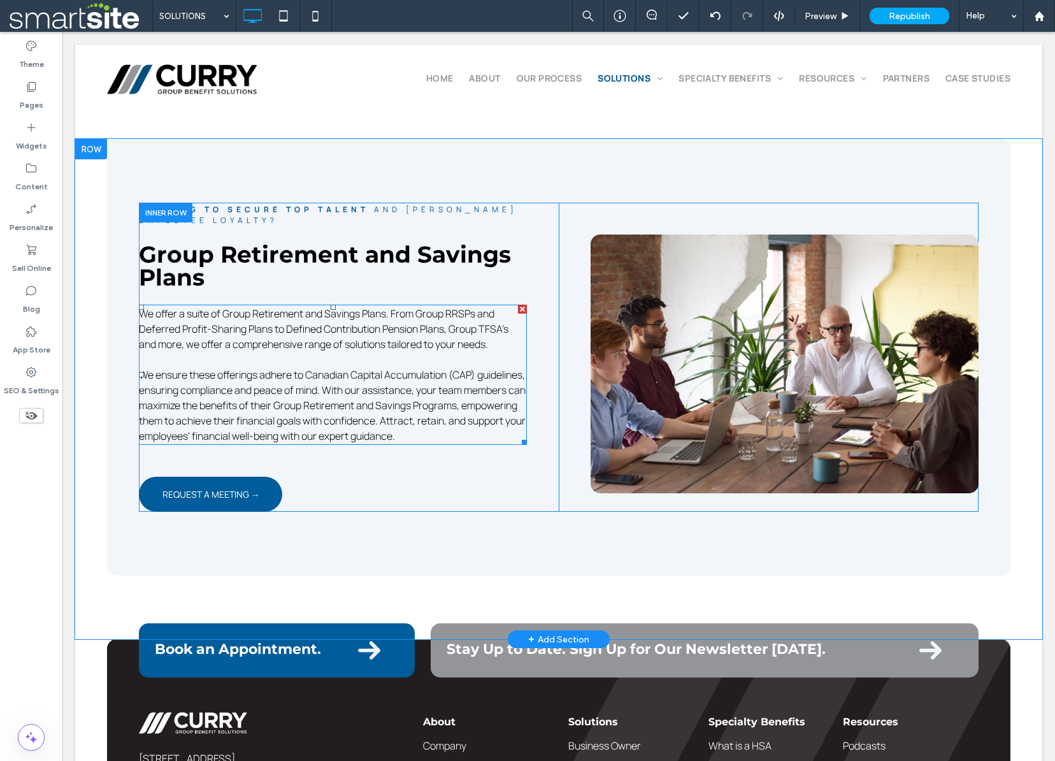
scroll to position [2216, 0]
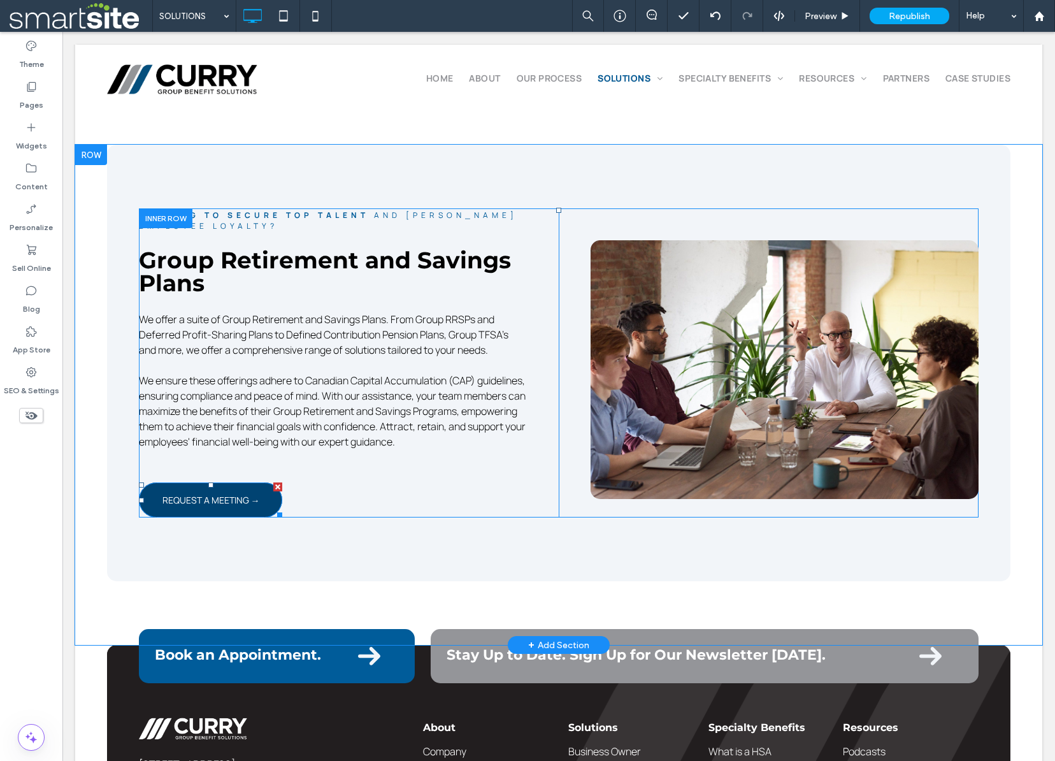
click at [212, 487] on span "REQUEST A MEETING →" at bounding box center [210, 499] width 97 height 25
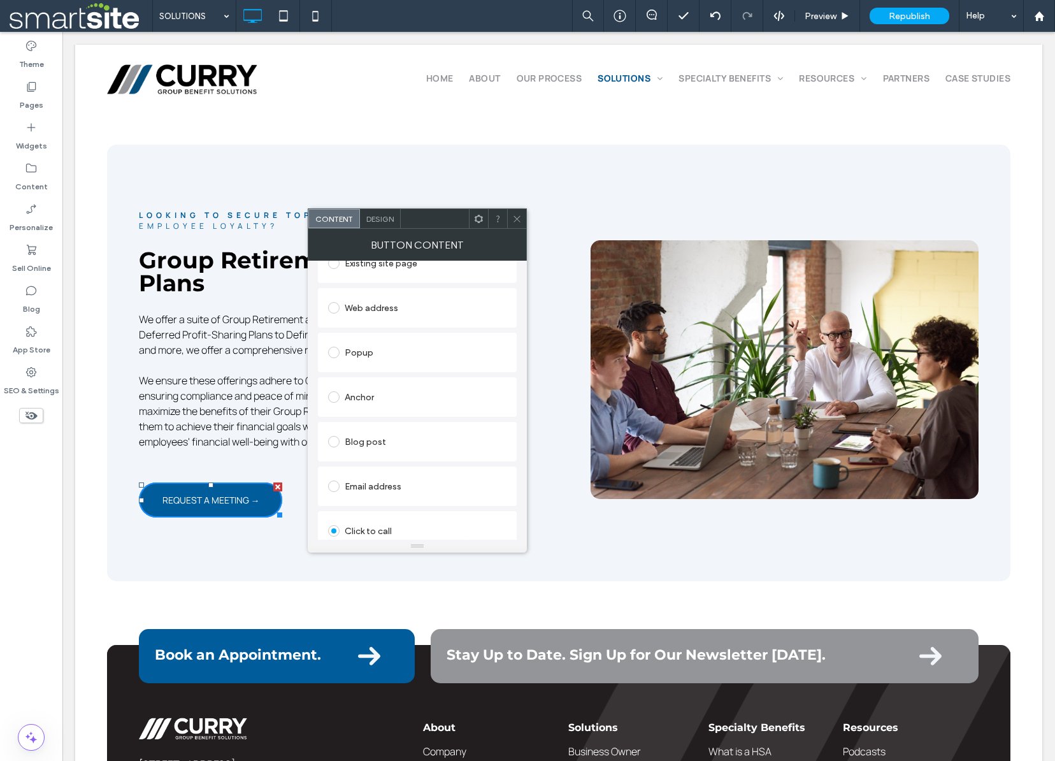
scroll to position [266, 0]
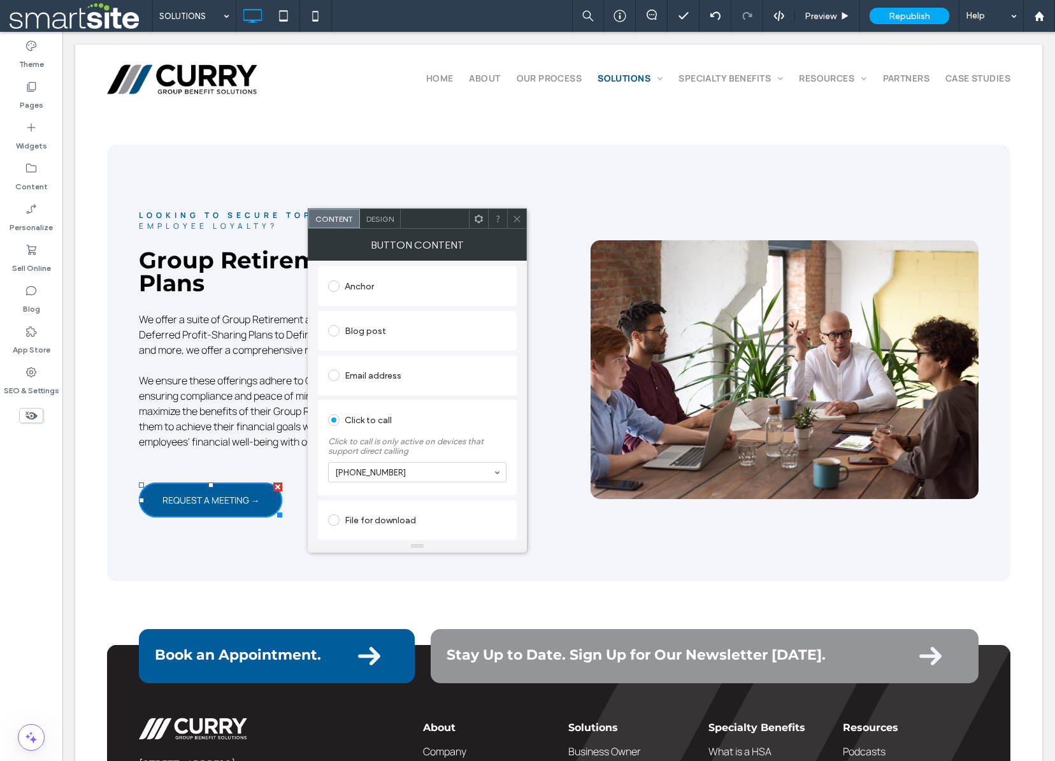
click at [334, 375] on span at bounding box center [333, 374] width 11 height 11
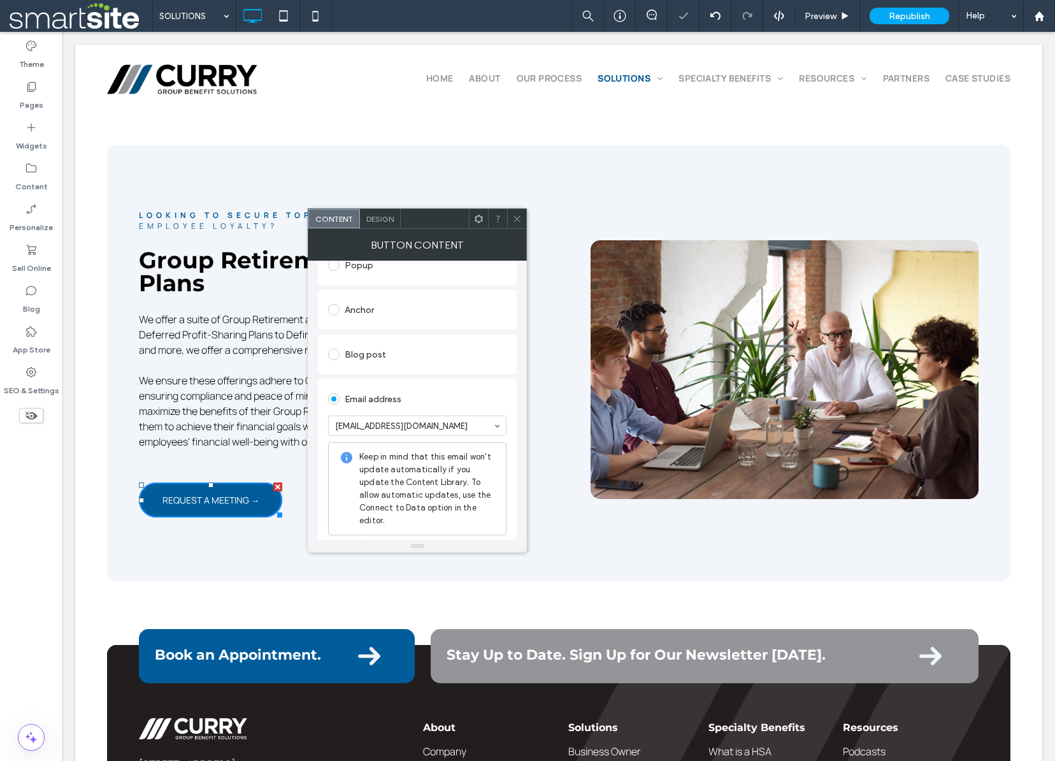
click at [520, 216] on icon at bounding box center [517, 219] width 10 height 10
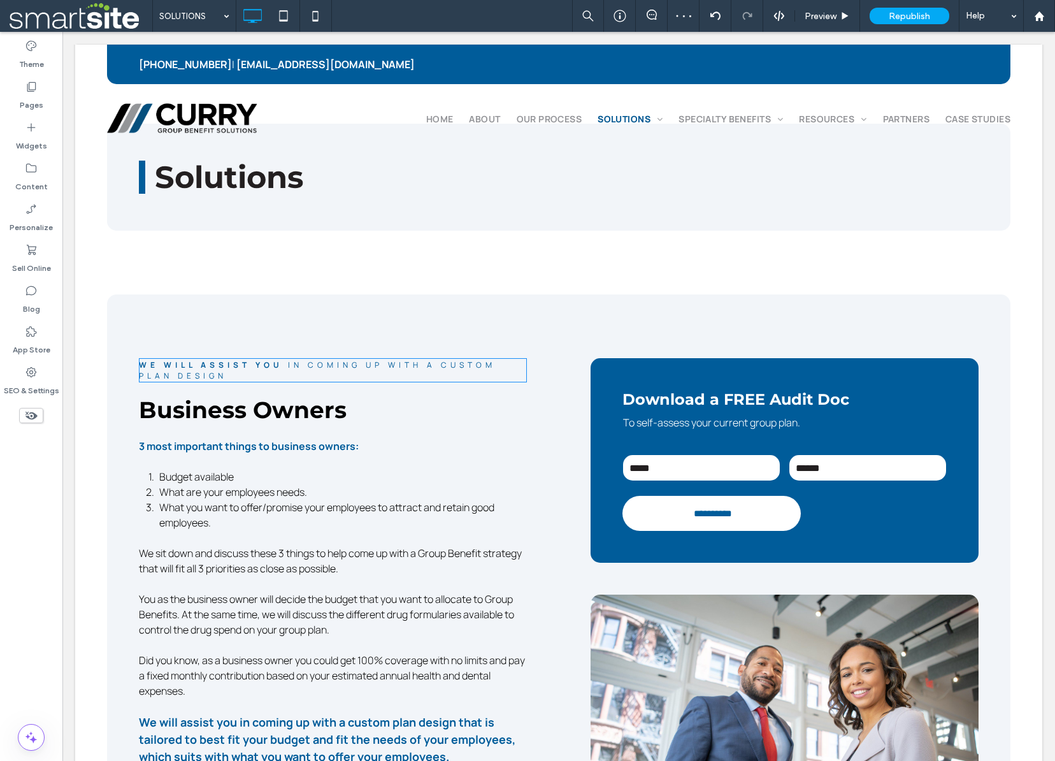
scroll to position [0, 0]
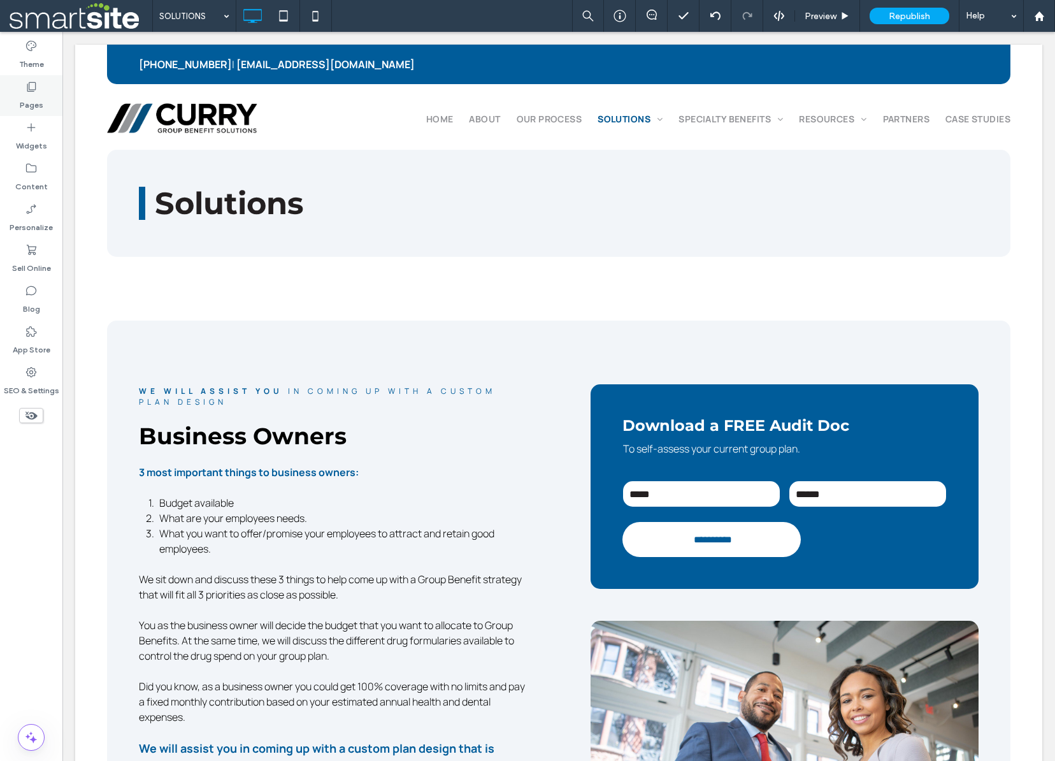
click at [29, 98] on label "Pages" at bounding box center [32, 102] width 24 height 18
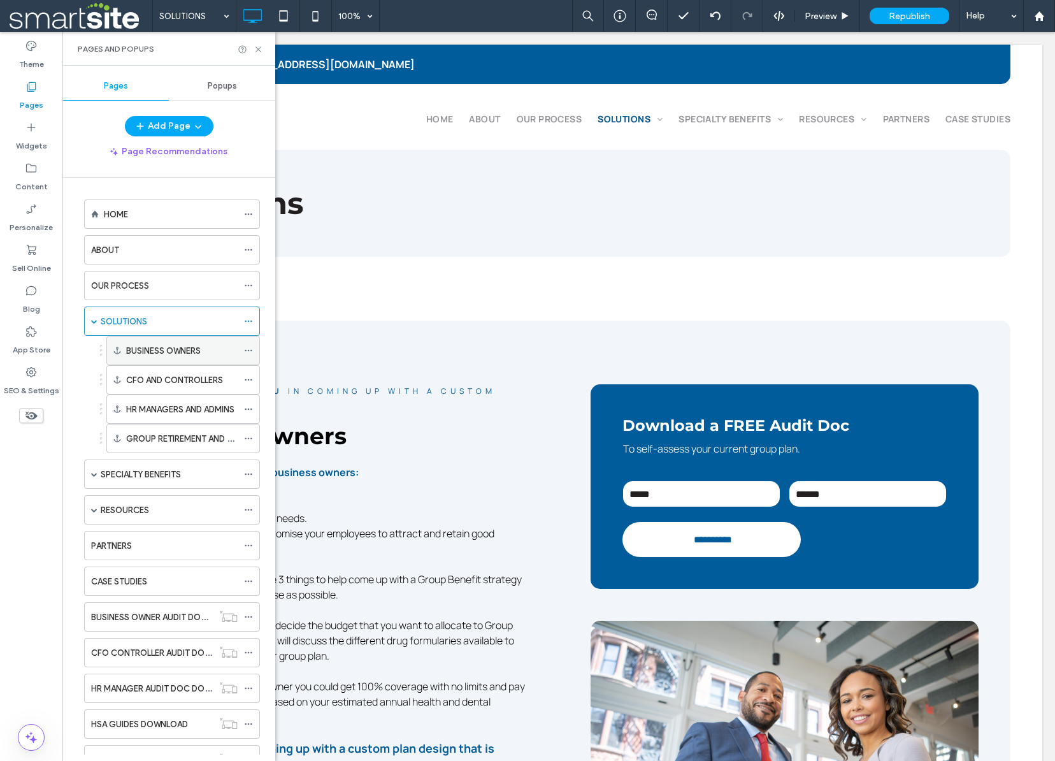
click at [150, 351] on label "BUSINESS OWNERS" at bounding box center [163, 351] width 75 height 22
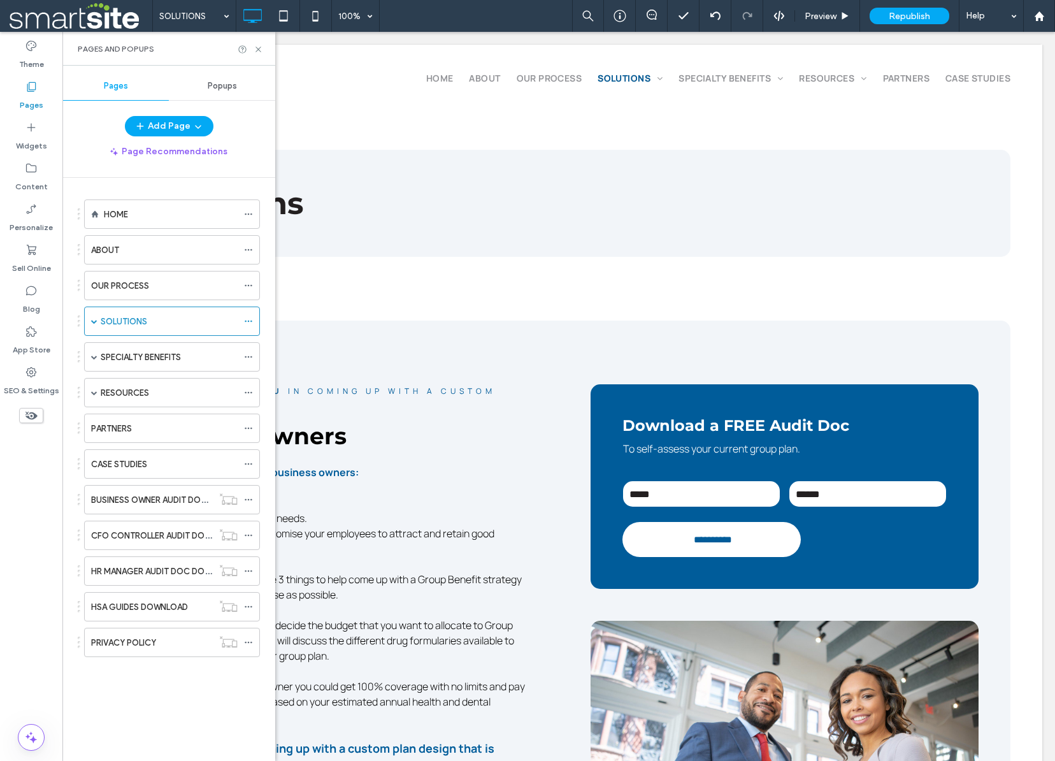
scroll to position [225, 0]
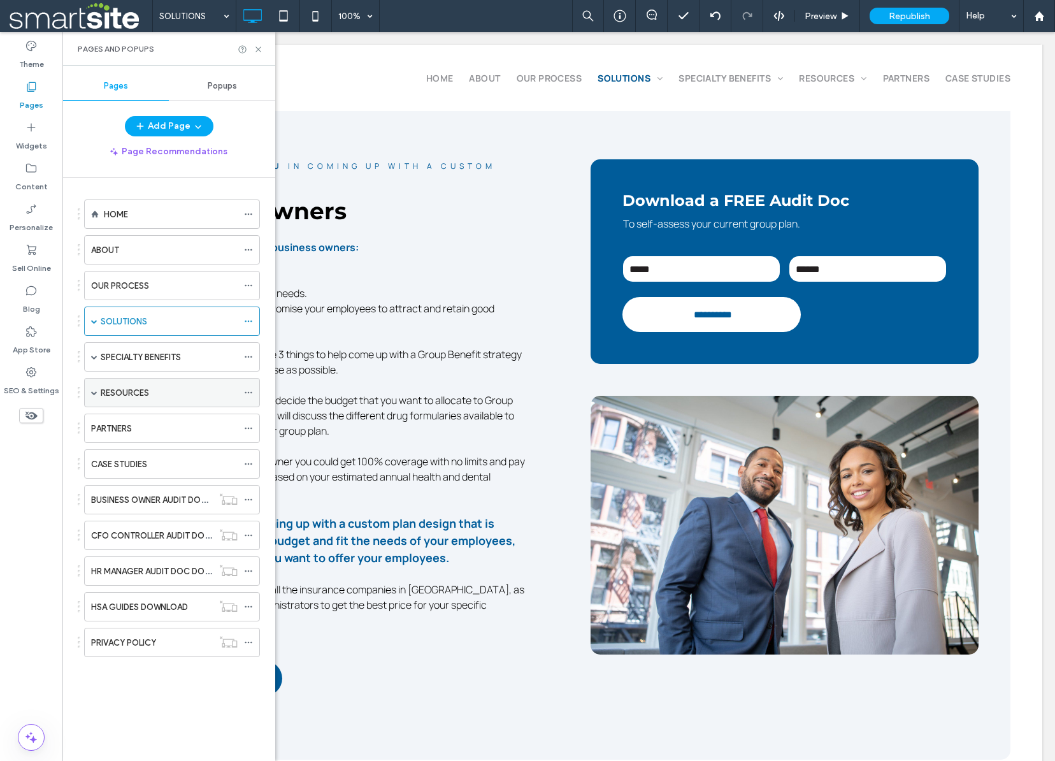
click at [125, 387] on label "RESOURCES" at bounding box center [125, 393] width 48 height 22
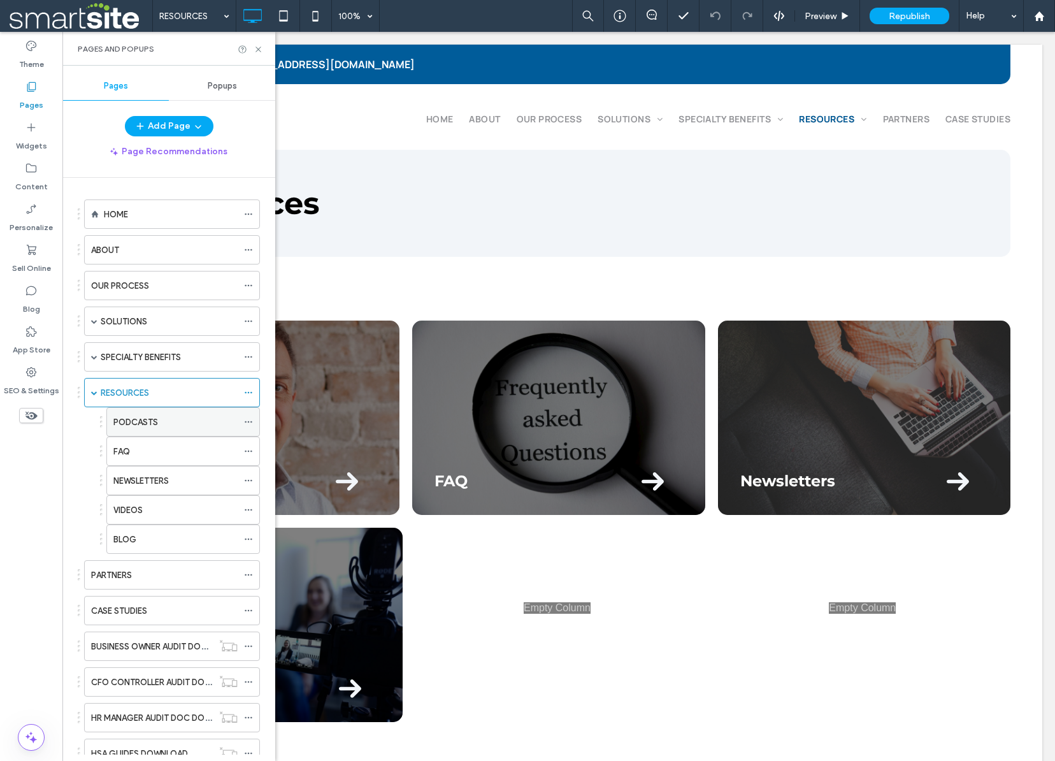
click at [140, 426] on label "PODCASTS" at bounding box center [135, 422] width 45 height 22
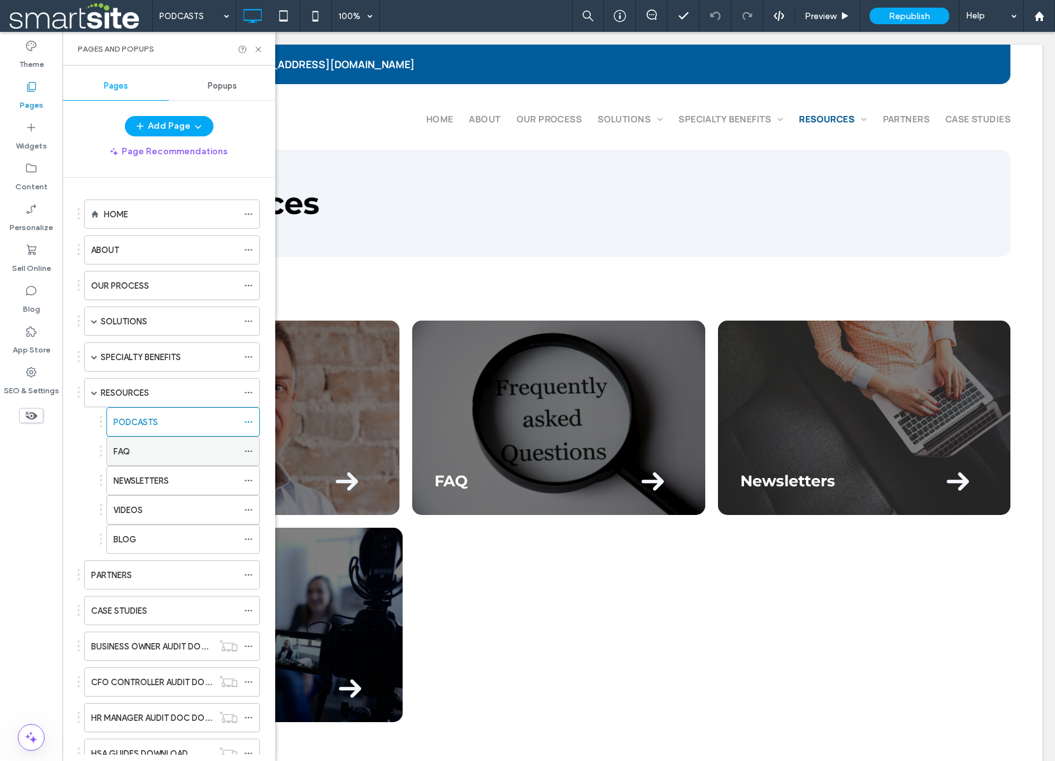
click at [132, 452] on div "FAQ" at bounding box center [175, 451] width 124 height 13
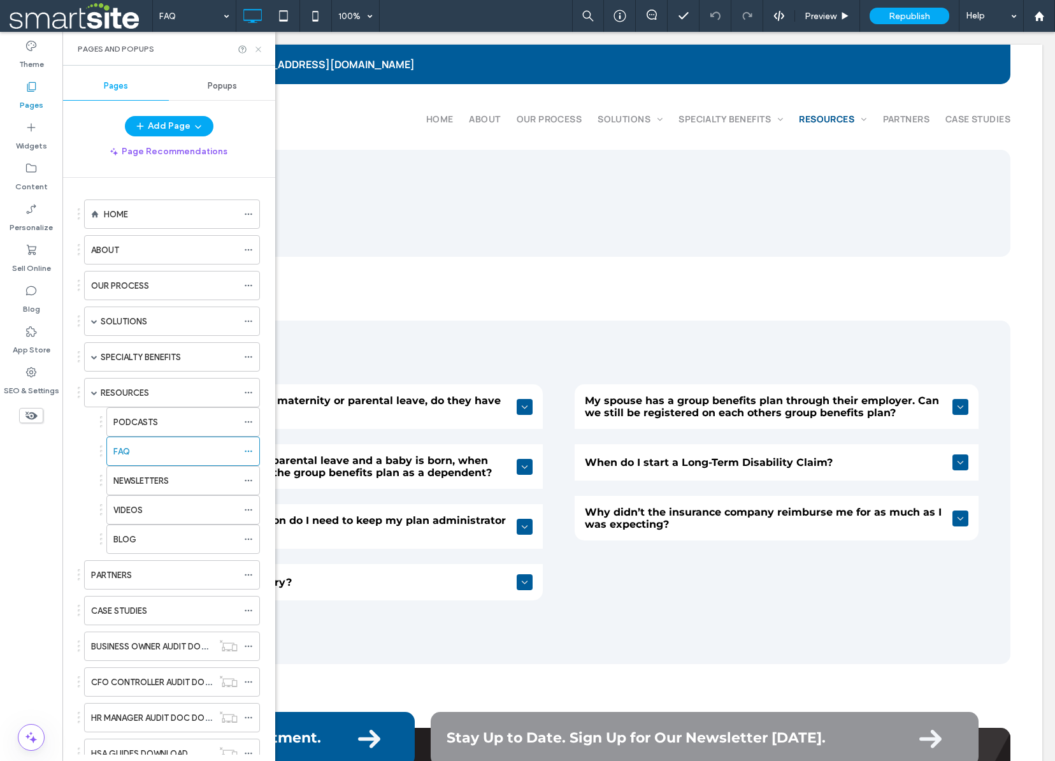
drag, startPoint x: 257, startPoint y: 48, endPoint x: 195, endPoint y: 17, distance: 70.1
click at [257, 48] on use at bounding box center [257, 49] width 5 height 5
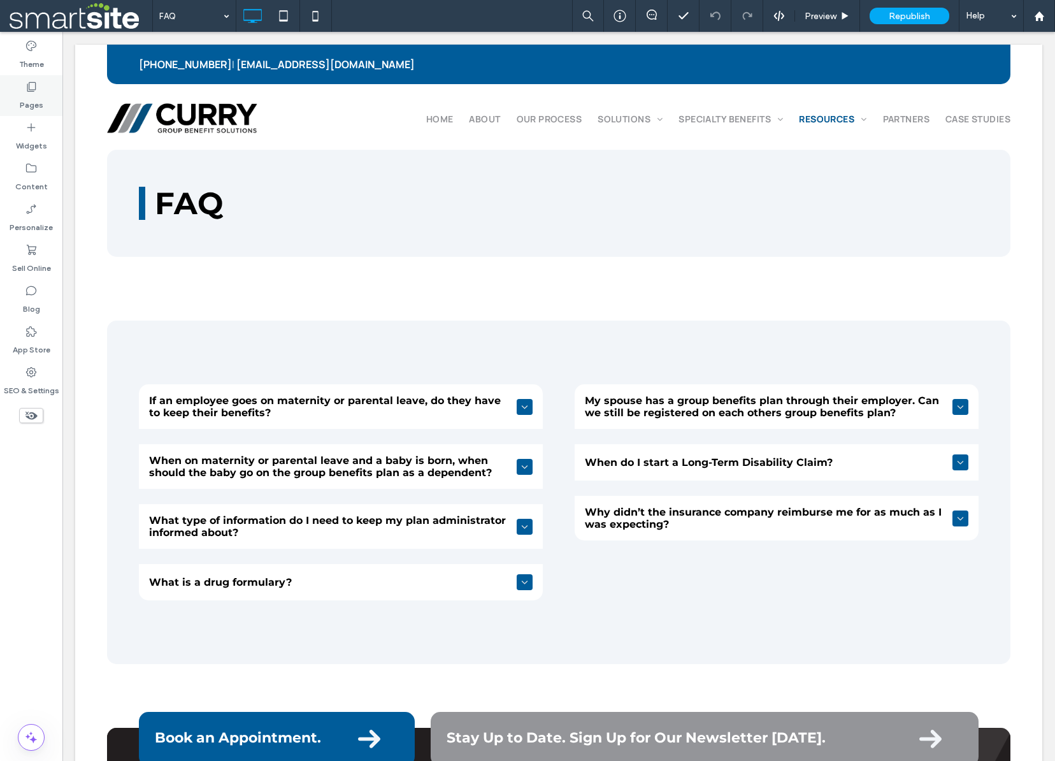
click at [32, 96] on label "Pages" at bounding box center [32, 102] width 24 height 18
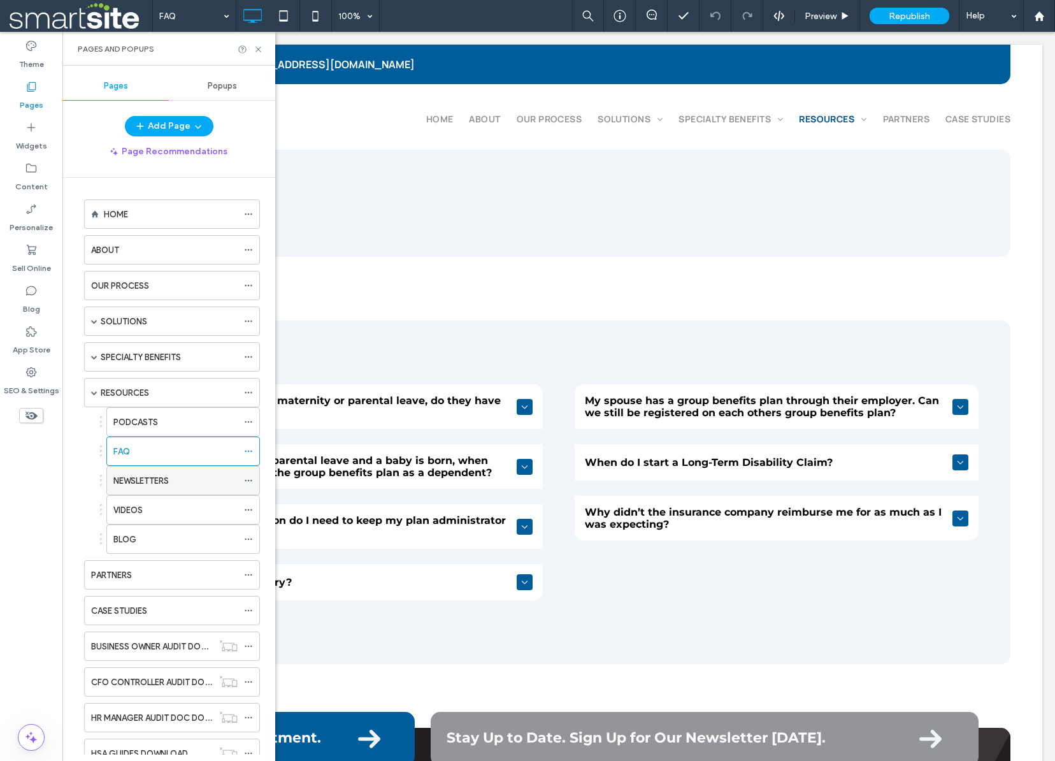
click at [154, 483] on label "NEWSLETTERS" at bounding box center [140, 480] width 55 height 22
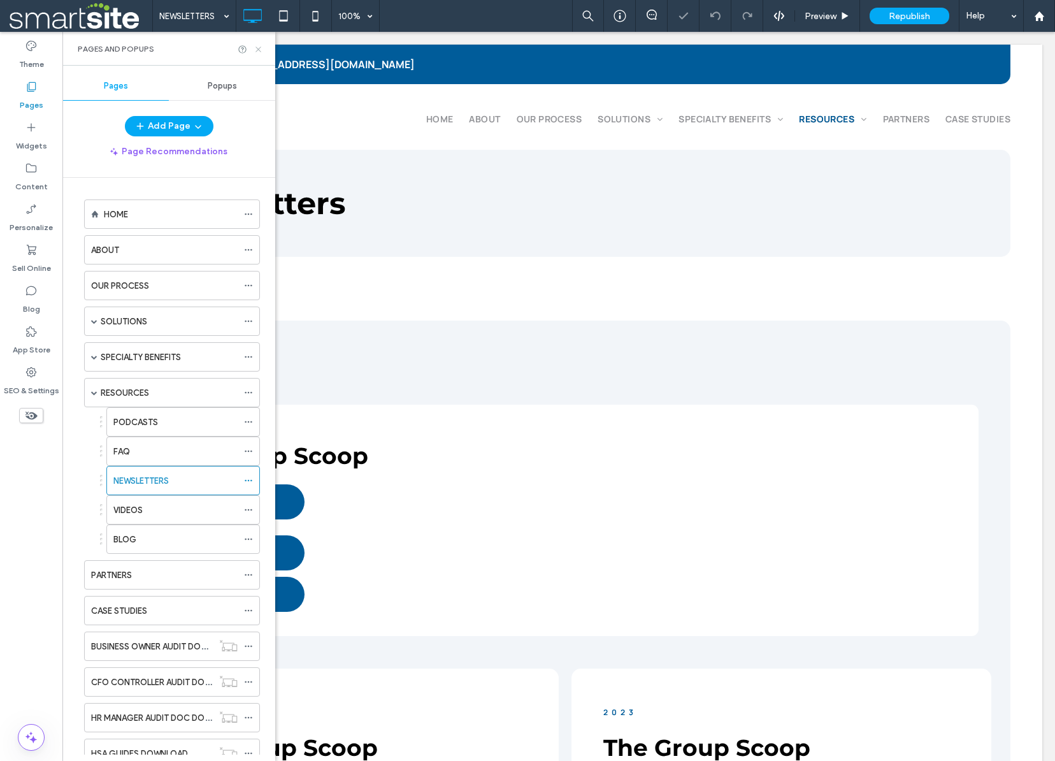
drag, startPoint x: 257, startPoint y: 50, endPoint x: 225, endPoint y: 182, distance: 135.7
click at [257, 50] on use at bounding box center [257, 49] width 5 height 5
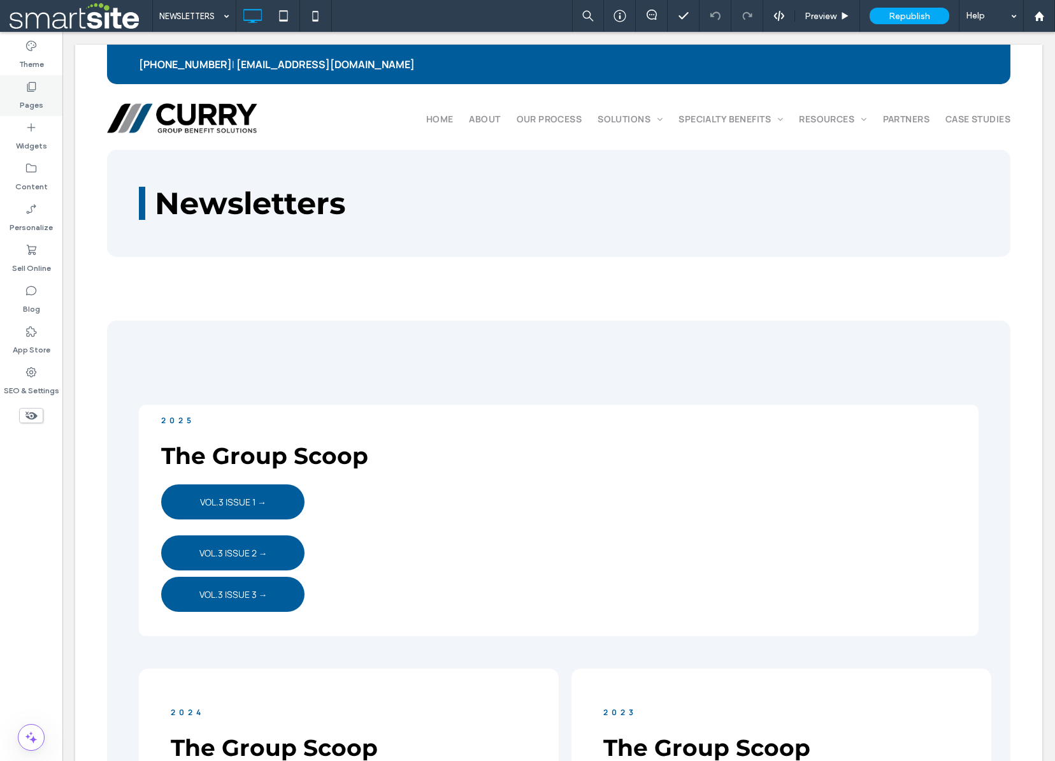
click at [32, 92] on icon at bounding box center [31, 86] width 13 height 13
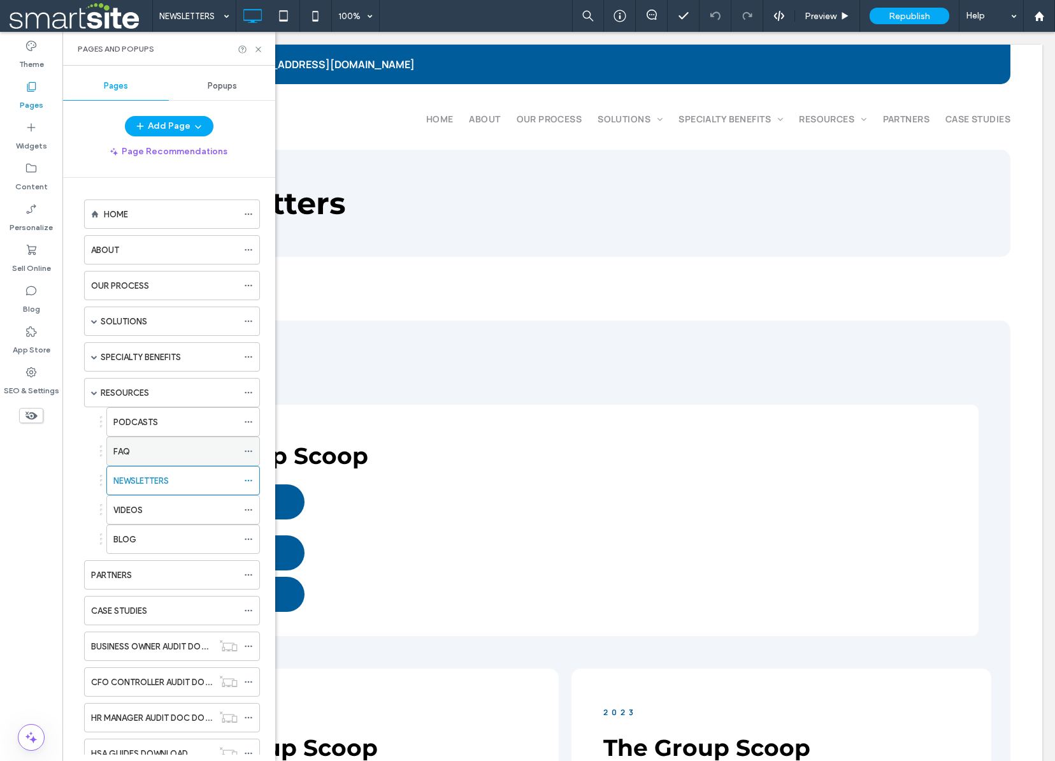
scroll to position [81, 0]
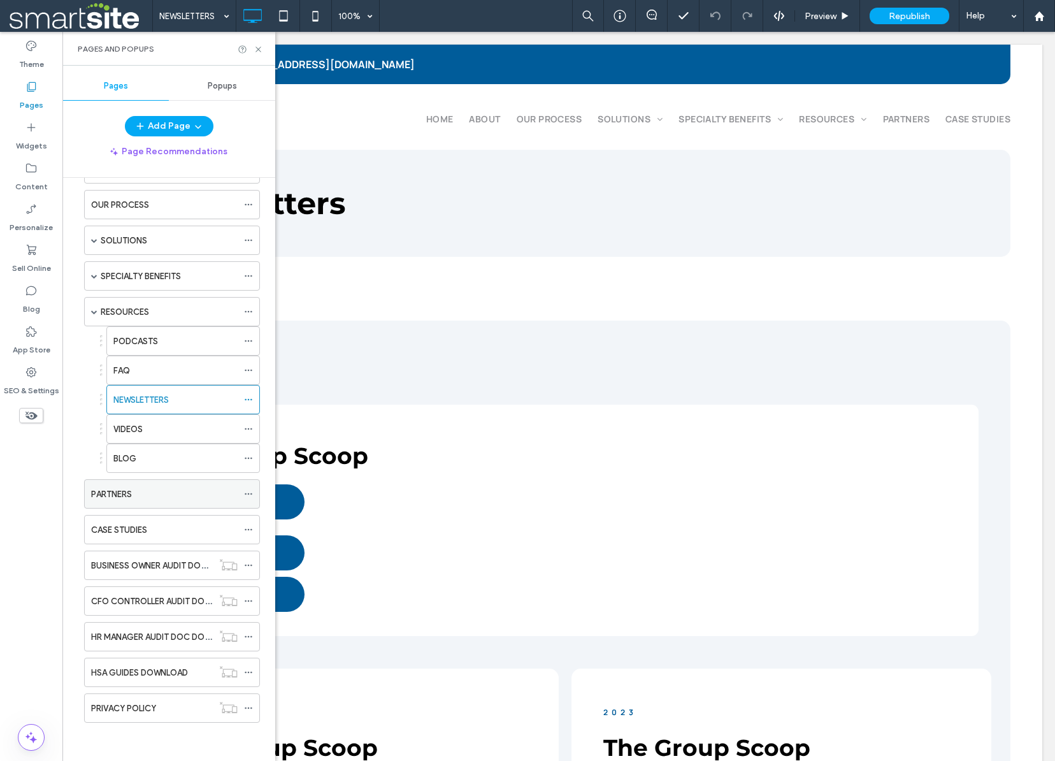
click at [143, 494] on div "PARTNERS" at bounding box center [164, 493] width 147 height 13
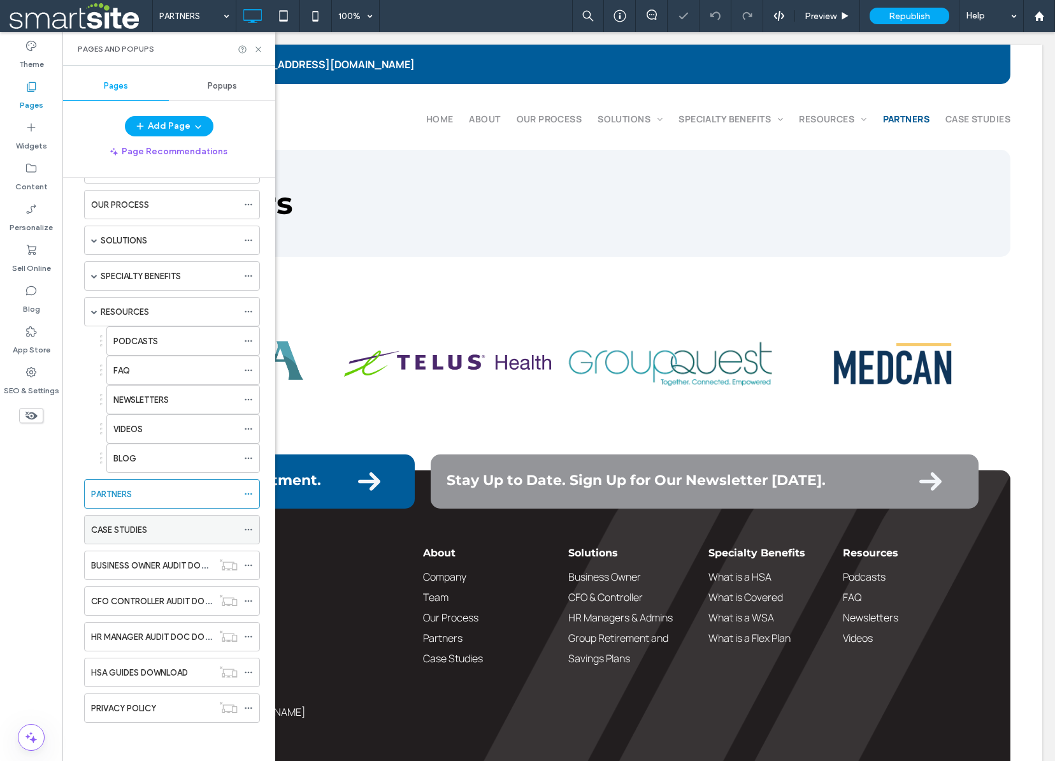
click at [121, 537] on div "CASE STUDIES" at bounding box center [164, 529] width 147 height 28
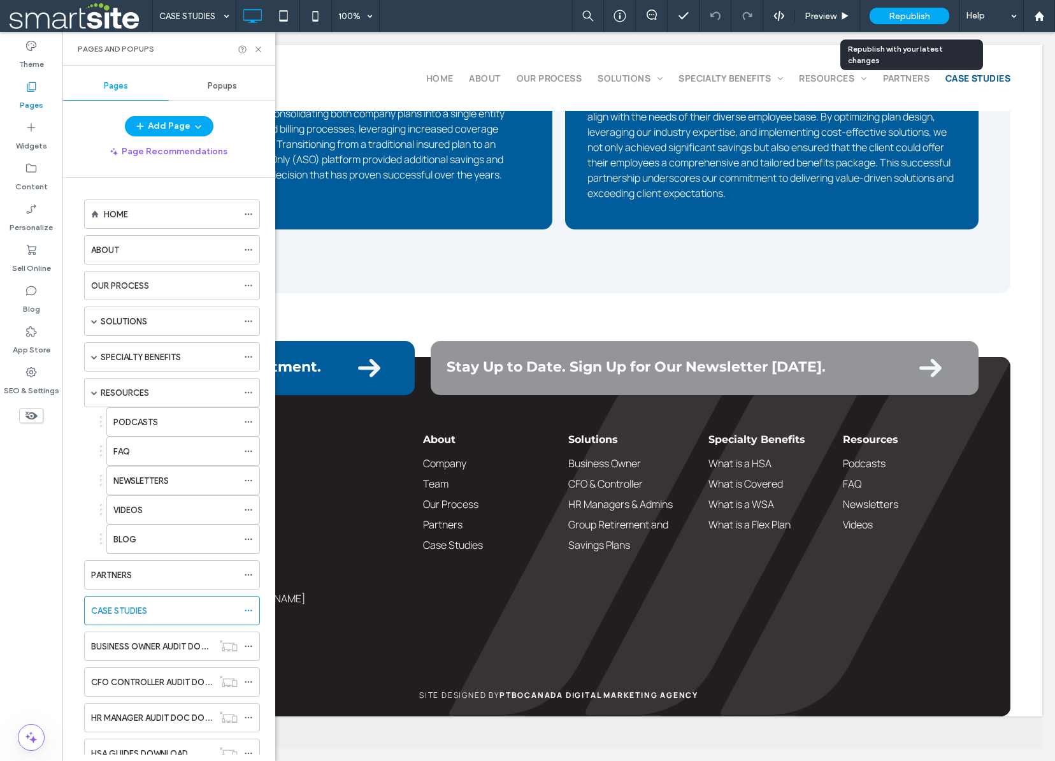
click at [897, 17] on span "Republish" at bounding box center [909, 16] width 41 height 11
